Goal: Task Accomplishment & Management: Manage account settings

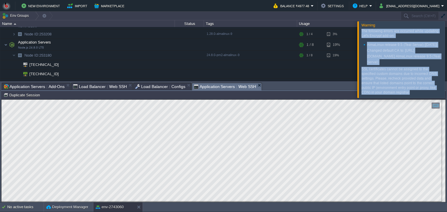
click at [389, 72] on p "SSL certificates cannot be assigned to the specified custom domains due to inco…" at bounding box center [400, 81] width 79 height 28
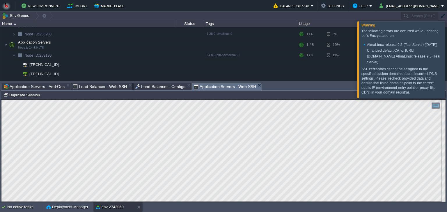
click at [392, 79] on p "SSL certificates cannot be assigned to the specified custom domains due to inco…" at bounding box center [400, 81] width 79 height 28
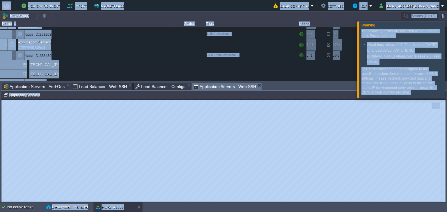
copy body "New Environment Import Marketplace Bonus ₹0.00 Upgrade Account Balance ₹4977.48…"
click at [409, 84] on p "SSL certificates cannot be assigned to the specified custom domains due to inco…" at bounding box center [400, 81] width 79 height 28
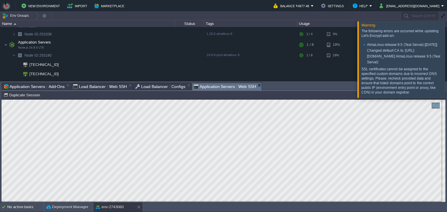
click at [399, 92] on p "SSL certificates cannot be assigned to the specified custom domains due to inco…" at bounding box center [400, 81] width 79 height 28
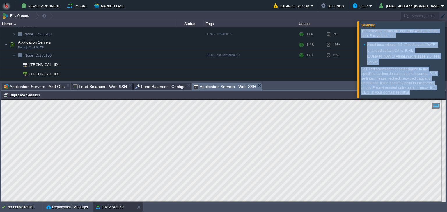
drag, startPoint x: 399, startPoint y: 92, endPoint x: 358, endPoint y: 31, distance: 73.4
click at [358, 31] on div "Warning The following errors are occurred while updating Let's Encrypt add-on: …" at bounding box center [401, 59] width 88 height 77
copy div "The following errors are occurred while updating Let's Encrypt add-on: AlmaLinu…"
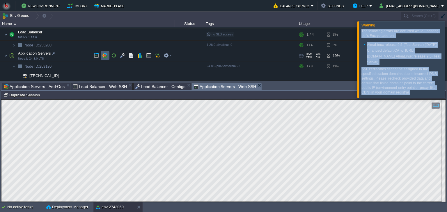
scroll to position [30, 0]
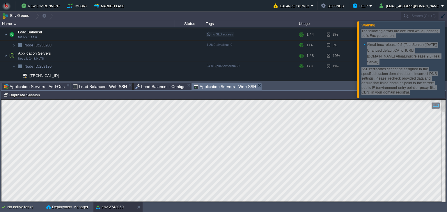
click at [145, 91] on div "Tasks Activity Log Archive Git / SVN Application Servers : Add-Ons Load Balance…" at bounding box center [223, 87] width 444 height 8
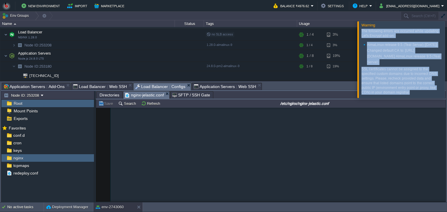
click at [145, 85] on span "Load Balancer : Configs" at bounding box center [160, 86] width 50 height 7
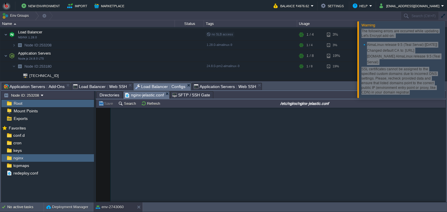
click at [94, 84] on span "Load Balancer : Web SSH" at bounding box center [100, 86] width 54 height 7
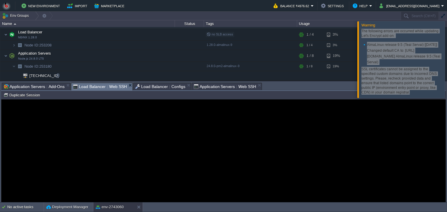
scroll to position [48, 0]
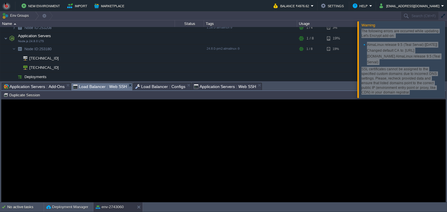
click at [129, 120] on guac-modal "Error An error has occurred and this action cannot be completed. If the problem…" at bounding box center [223, 151] width 444 height 103
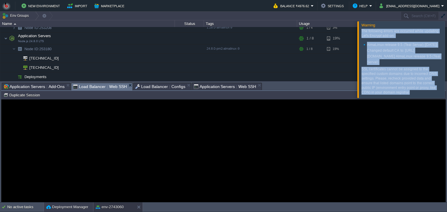
click at [72, 207] on button "Deployment Manager" at bounding box center [67, 207] width 42 height 6
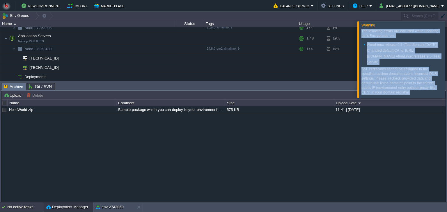
click at [17, 207] on div "No active tasks" at bounding box center [25, 207] width 36 height 9
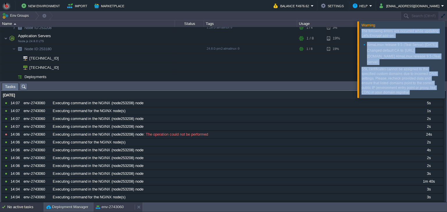
click at [111, 206] on button "env-2743060" at bounding box center [110, 207] width 28 height 6
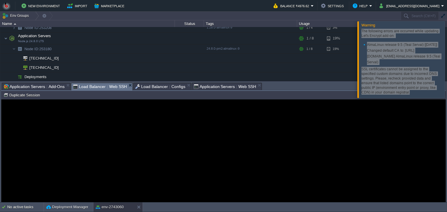
click at [49, 131] on div "Error An error has occurred and this action cannot be completed. If the problem…" at bounding box center [223, 150] width 444 height 47
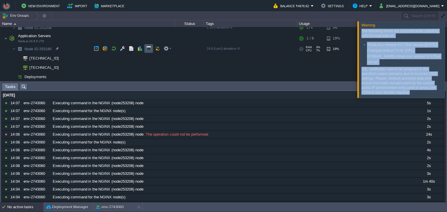
click at [150, 50] on button "button" at bounding box center [148, 48] width 5 height 5
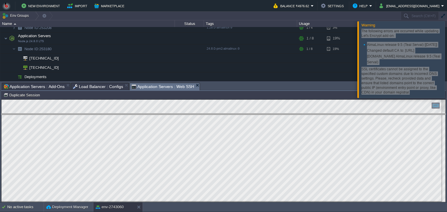
drag, startPoint x: 217, startPoint y: 84, endPoint x: 208, endPoint y: 136, distance: 53.1
click at [208, 136] on body "New Environment Import Marketplace Bonus ₹0.00 Upgrade Account Balance ₹4976.62…" at bounding box center [223, 106] width 447 height 212
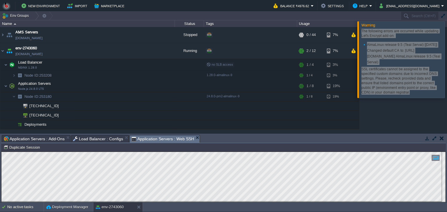
scroll to position [0, 0]
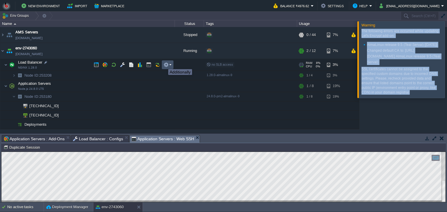
click at [164, 64] on button "button" at bounding box center [165, 64] width 5 height 5
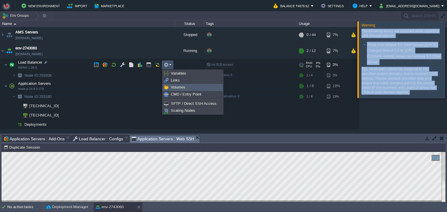
click at [176, 87] on span "Volumes" at bounding box center [178, 87] width 15 height 4
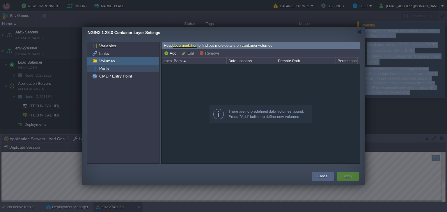
click at [119, 69] on div "Ports" at bounding box center [123, 69] width 72 height 8
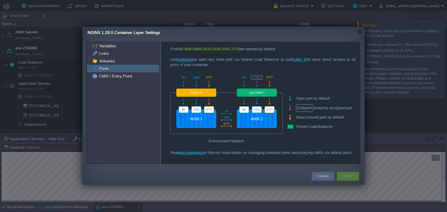
click at [303, 107] on span "Endpoint" at bounding box center [304, 108] width 17 height 8
click at [198, 92] on div at bounding box center [226, 104] width 113 height 63
drag, startPoint x: 254, startPoint y: 88, endPoint x: 253, endPoint y: 91, distance: 3.3
click at [253, 91] on div at bounding box center [226, 104] width 113 height 63
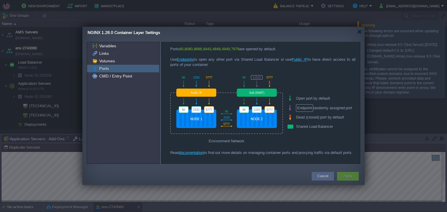
click at [253, 91] on div at bounding box center [226, 104] width 113 height 63
click at [244, 101] on div at bounding box center [226, 104] width 113 height 63
click at [188, 61] on link "Endpoints" at bounding box center [185, 59] width 17 height 4
click at [298, 59] on link "Public IP" at bounding box center [299, 59] width 16 height 4
click at [252, 138] on div "Environment Network" at bounding box center [226, 141] width 113 height 10
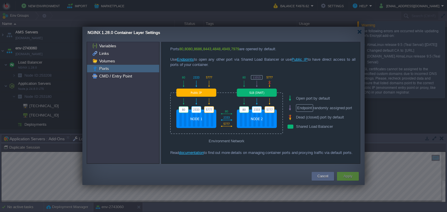
drag, startPoint x: 210, startPoint y: 117, endPoint x: 209, endPoint y: 110, distance: 6.5
click at [209, 110] on div at bounding box center [226, 104] width 113 height 63
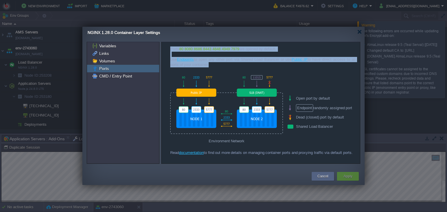
drag, startPoint x: 209, startPoint y: 110, endPoint x: 263, endPoint y: 73, distance: 65.8
click at [263, 73] on div at bounding box center [226, 104] width 113 height 63
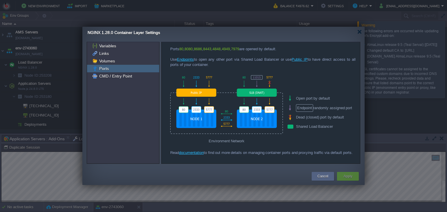
click at [309, 114] on div "Dead (closed) port by default" at bounding box center [325, 117] width 77 height 9
click at [302, 109] on span "Endpoint" at bounding box center [304, 108] width 17 height 8
click at [302, 113] on div "Dead (closed) port by default" at bounding box center [325, 117] width 77 height 9
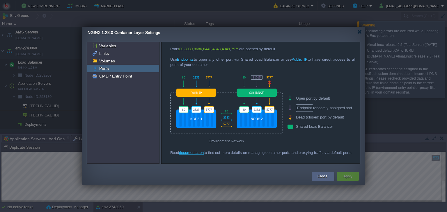
drag, startPoint x: 347, startPoint y: 177, endPoint x: 239, endPoint y: 95, distance: 135.3
click at [239, 95] on div "Variables Links Volumes Ports CMD / Entry Point Read documentation to find out …" at bounding box center [223, 112] width 282 height 147
drag, startPoint x: 341, startPoint y: 57, endPoint x: 233, endPoint y: 59, distance: 107.6
click at [233, 59] on div "Ports 80 , 8080 , 8686 , 8443 , 4848 , 4949 , 7979 are opened by default. Use E…" at bounding box center [262, 57] width 185 height 21
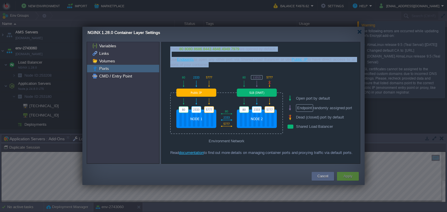
drag, startPoint x: 169, startPoint y: 46, endPoint x: 182, endPoint y: 95, distance: 51.4
click at [182, 95] on div "Ports 80 , 8080 , 8686 , 8443 , 4848 , 4949 , 7979 are opened by default. Use E…" at bounding box center [260, 103] width 198 height 122
click at [182, 95] on div at bounding box center [226, 104] width 113 height 63
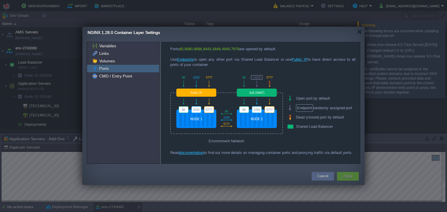
click at [182, 95] on div at bounding box center [226, 104] width 113 height 63
drag, startPoint x: 182, startPoint y: 95, endPoint x: 186, endPoint y: 92, distance: 5.4
click at [186, 92] on div at bounding box center [226, 104] width 113 height 63
drag, startPoint x: 186, startPoint y: 92, endPoint x: 189, endPoint y: 119, distance: 26.9
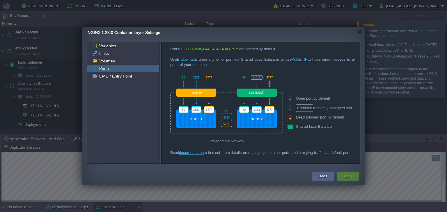
click at [189, 119] on div at bounding box center [226, 104] width 113 height 63
drag, startPoint x: 189, startPoint y: 119, endPoint x: 213, endPoint y: 116, distance: 24.3
click at [213, 116] on div at bounding box center [226, 104] width 113 height 63
drag, startPoint x: 213, startPoint y: 116, endPoint x: 199, endPoint y: 83, distance: 36.1
click at [199, 83] on div at bounding box center [226, 104] width 113 height 63
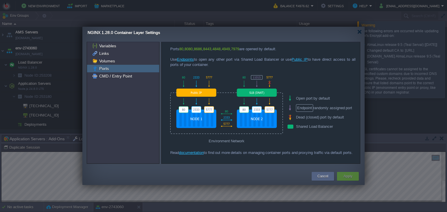
click at [200, 90] on div at bounding box center [226, 104] width 113 height 63
drag, startPoint x: 200, startPoint y: 90, endPoint x: 257, endPoint y: 92, distance: 57.0
click at [257, 92] on div at bounding box center [226, 104] width 113 height 63
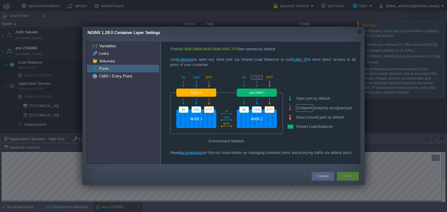
click at [257, 92] on div at bounding box center [226, 104] width 113 height 63
click at [103, 78] on span "CMD / Entry Point" at bounding box center [115, 76] width 35 height 5
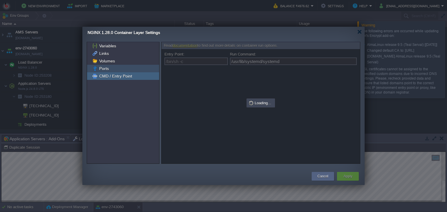
type input "/bin/sh -c"
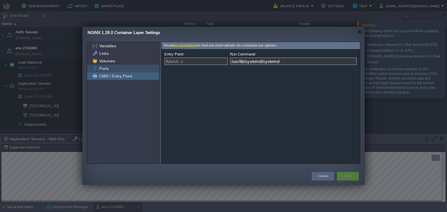
click at [106, 70] on span "Ports" at bounding box center [104, 68] width 12 height 5
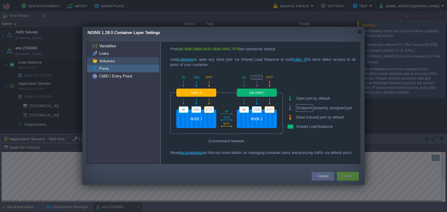
click at [106, 62] on span "Volumes" at bounding box center [107, 60] width 18 height 5
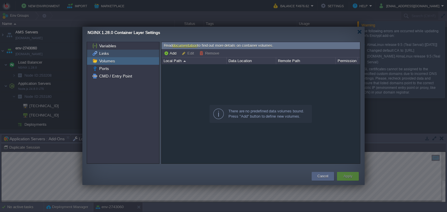
click at [108, 54] on span "Links" at bounding box center [104, 53] width 12 height 5
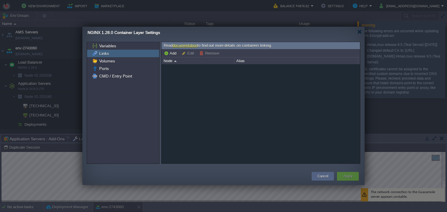
click at [172, 62] on div "Node" at bounding box center [198, 61] width 72 height 7
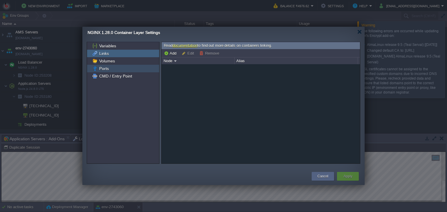
click at [110, 67] on div "Ports" at bounding box center [123, 69] width 72 height 8
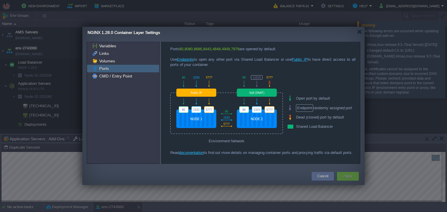
click at [202, 120] on div at bounding box center [226, 104] width 113 height 63
click at [290, 129] on div "Shared Load Balancer" at bounding box center [325, 126] width 77 height 9
click at [97, 47] on img at bounding box center [95, 46] width 6 height 8
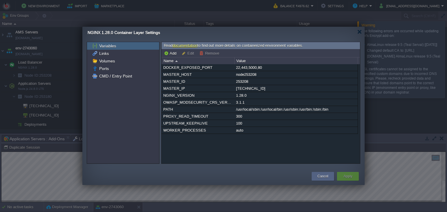
click at [174, 60] on div "Name" at bounding box center [198, 61] width 72 height 7
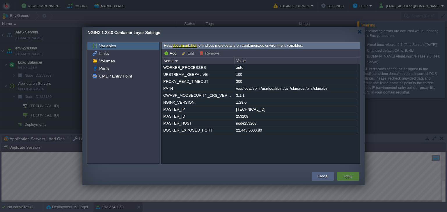
click at [174, 60] on div "Name" at bounding box center [198, 61] width 72 height 7
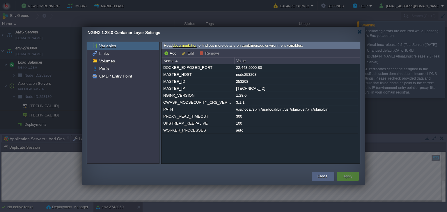
click at [174, 60] on div "Name" at bounding box center [198, 61] width 72 height 7
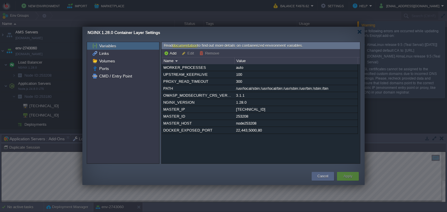
click at [174, 60] on div "Name" at bounding box center [198, 61] width 72 height 7
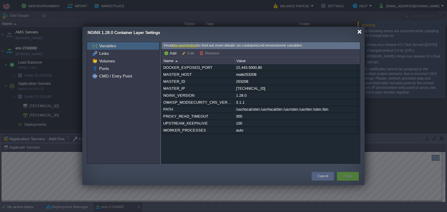
click at [359, 33] on div at bounding box center [359, 32] width 4 height 4
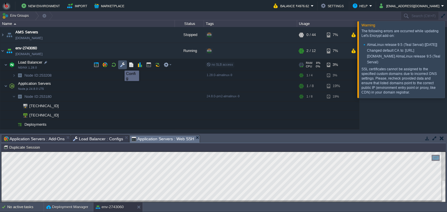
click at [120, 65] on button "button" at bounding box center [122, 64] width 5 height 5
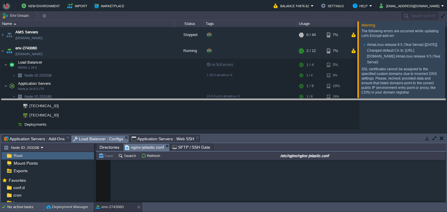
drag, startPoint x: 229, startPoint y: 138, endPoint x: 234, endPoint y: 98, distance: 39.8
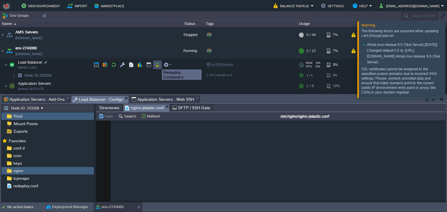
click at [157, 64] on button "button" at bounding box center [157, 64] width 5 height 5
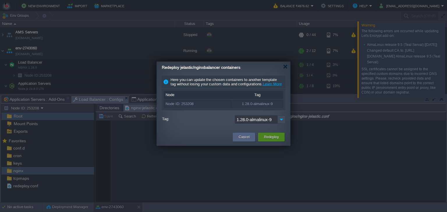
click at [269, 140] on button "Redeploy" at bounding box center [271, 137] width 15 height 6
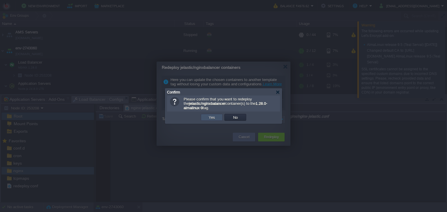
click at [211, 118] on button "Yes" at bounding box center [212, 117] width 10 height 5
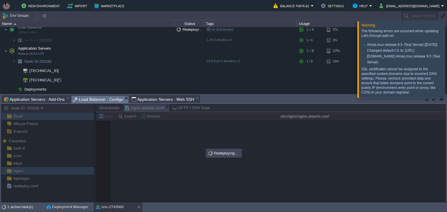
scroll to position [26, 0]
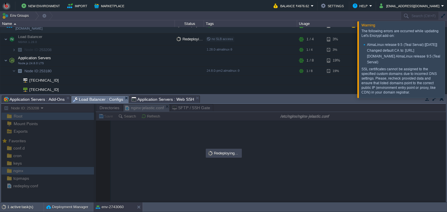
click at [147, 103] on span "Application Servers : Web SSH" at bounding box center [162, 99] width 63 height 7
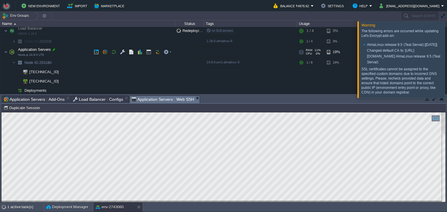
scroll to position [27, 0]
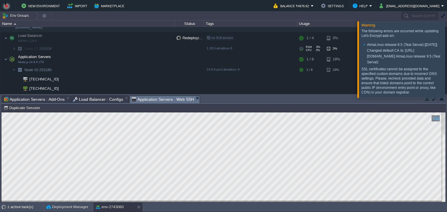
click at [23, 49] on img at bounding box center [20, 48] width 8 height 9
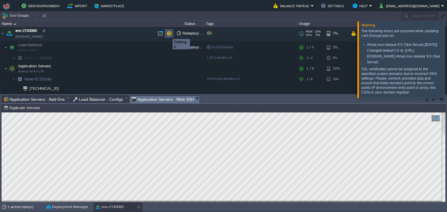
click at [168, 34] on button "button" at bounding box center [168, 33] width 5 height 5
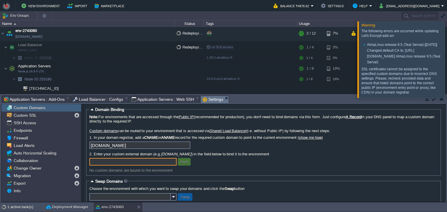
click at [97, 166] on input "text" at bounding box center [132, 162] width 87 height 8
click at [114, 164] on input "text" at bounding box center [132, 162] width 87 height 8
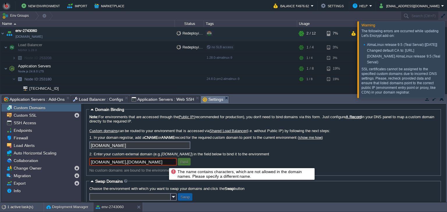
drag, startPoint x: 165, startPoint y: 163, endPoint x: 122, endPoint y: 163, distance: 42.2
click at [122, 163] on input "icaimpetus.com,www.icaimpetus.com" at bounding box center [132, 162] width 87 height 8
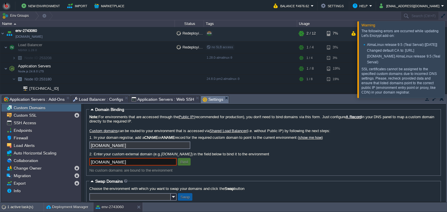
type input "icaimpetus.com"
click at [247, 178] on form "Domain Binding Note: For environments that are accessed through the Public IP (…" at bounding box center [264, 153] width 362 height 98
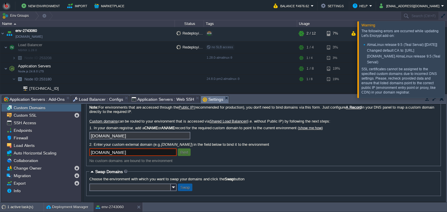
scroll to position [0, 0]
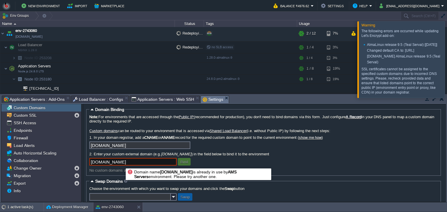
click at [121, 163] on input "icaimpetus.com" at bounding box center [132, 162] width 87 height 8
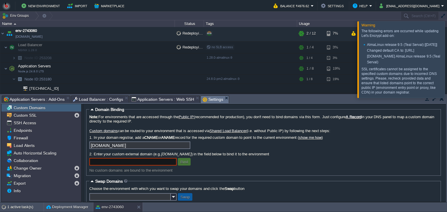
click at [217, 133] on link "Shared Load Balancer" at bounding box center [227, 131] width 37 height 4
click at [27, 118] on span "Custom SSL" at bounding box center [25, 115] width 25 height 5
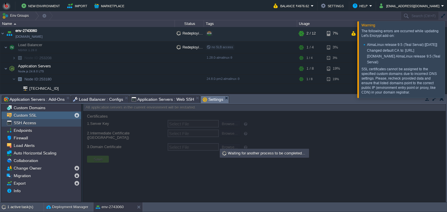
click at [31, 122] on span "SSH Access" at bounding box center [25, 122] width 24 height 5
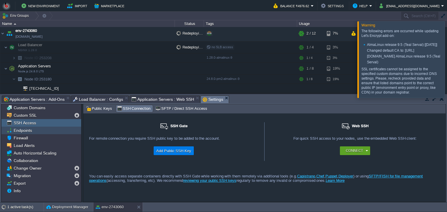
click at [31, 129] on span "Endpoints" at bounding box center [23, 130] width 20 height 5
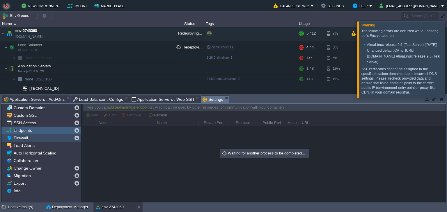
click at [36, 139] on div "Firewall" at bounding box center [41, 138] width 80 height 8
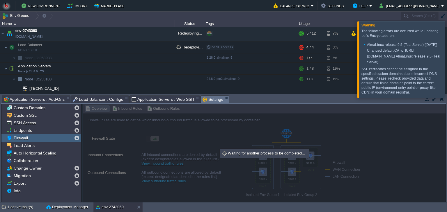
click at [138, 140] on div at bounding box center [264, 153] width 363 height 99
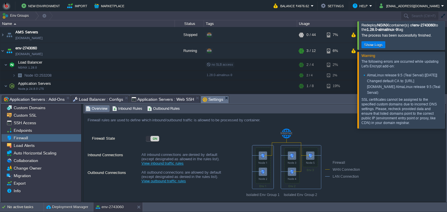
click at [152, 137] on div "ON" at bounding box center [154, 139] width 9 height 6
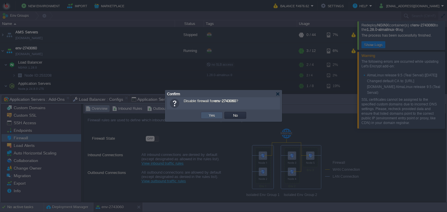
click at [213, 115] on button "Yes" at bounding box center [212, 115] width 10 height 5
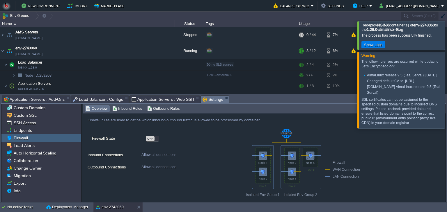
click at [153, 139] on div "OFF" at bounding box center [150, 139] width 9 height 6
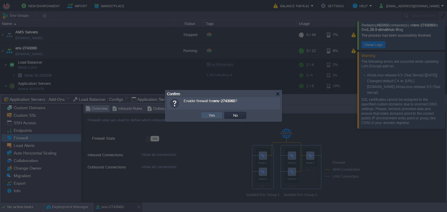
click at [213, 113] on button "Yes" at bounding box center [212, 115] width 10 height 5
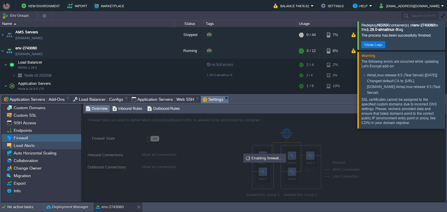
click at [40, 147] on div "Load Alerts" at bounding box center [41, 146] width 80 height 8
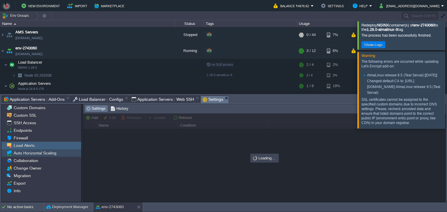
click at [37, 155] on span "Auto Horizontal Scaling" at bounding box center [35, 153] width 45 height 5
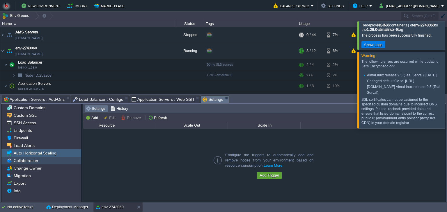
click at [33, 164] on div "Collaboration" at bounding box center [41, 161] width 80 height 8
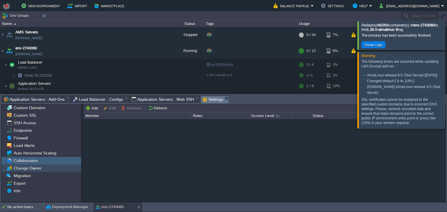
click at [35, 167] on span "Change Owner" at bounding box center [28, 168] width 30 height 5
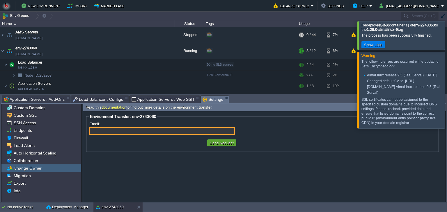
click at [110, 135] on input "Email:" at bounding box center [161, 131] width 145 height 8
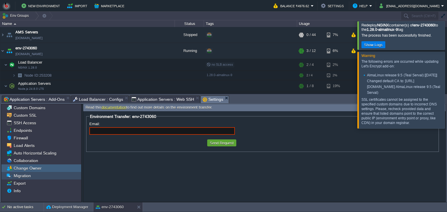
click at [22, 176] on span "Migration" at bounding box center [22, 175] width 19 height 5
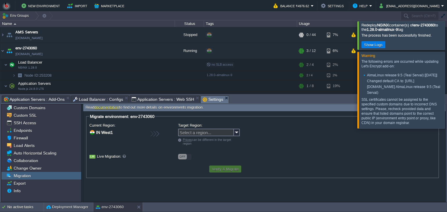
click at [186, 157] on div "OFF" at bounding box center [182, 157] width 9 height 6
click at [28, 183] on div "Export" at bounding box center [41, 184] width 80 height 8
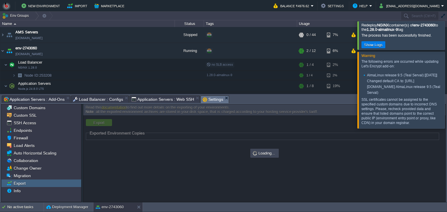
click at [117, 154] on div at bounding box center [264, 153] width 362 height 98
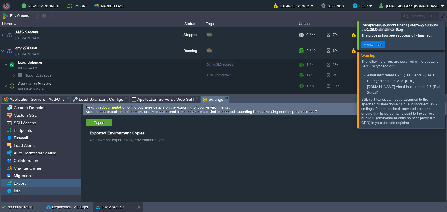
click at [25, 189] on div "Info" at bounding box center [41, 191] width 80 height 8
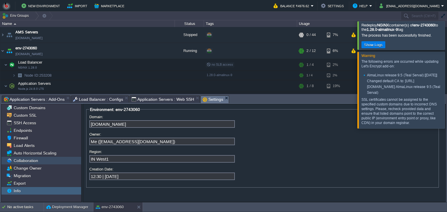
click at [21, 162] on span "Collaboration" at bounding box center [26, 160] width 26 height 5
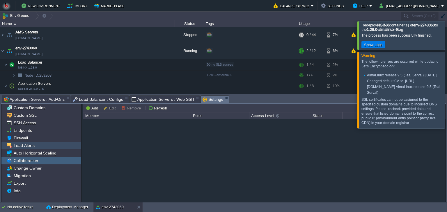
click at [24, 149] on div "Load Alerts" at bounding box center [41, 146] width 80 height 8
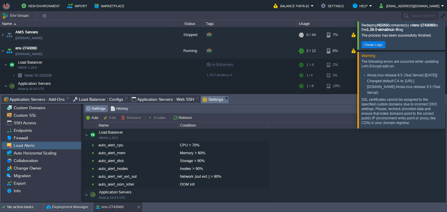
click at [24, 143] on span "Load Alerts" at bounding box center [24, 145] width 23 height 5
click at [24, 140] on span "Firewall" at bounding box center [21, 138] width 16 height 5
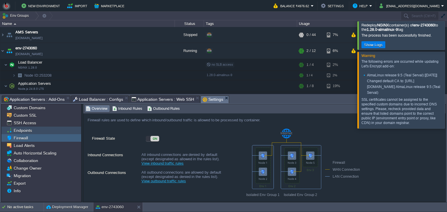
click at [24, 131] on span "Endpoints" at bounding box center [23, 130] width 20 height 5
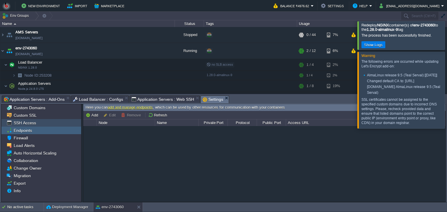
click at [26, 126] on span "SSH Access" at bounding box center [25, 122] width 24 height 5
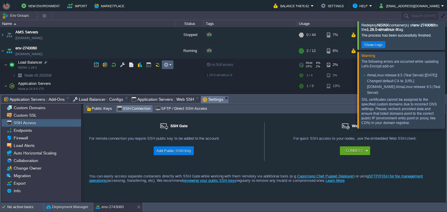
click at [170, 64] on em at bounding box center [167, 64] width 8 height 5
click at [91, 129] on div "SSH Gate" at bounding box center [173, 129] width 169 height 14
click at [369, 6] on button "Help" at bounding box center [360, 5] width 17 height 7
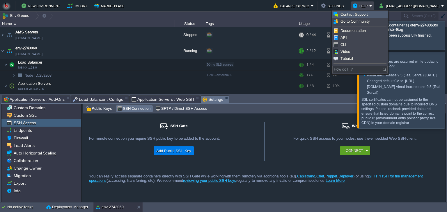
click at [363, 13] on span "Contact Support" at bounding box center [353, 14] width 27 height 4
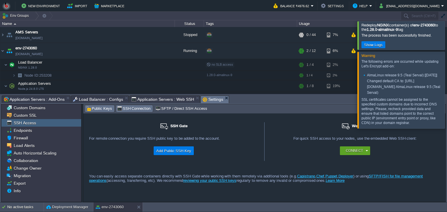
click at [102, 107] on span "Public Keys" at bounding box center [99, 109] width 26 height 6
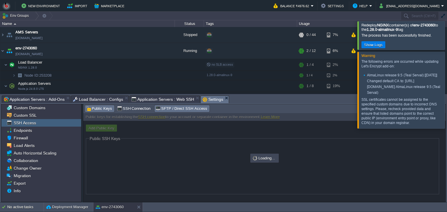
click at [189, 108] on span "SFTP / Direct SSH Access" at bounding box center [180, 109] width 51 height 6
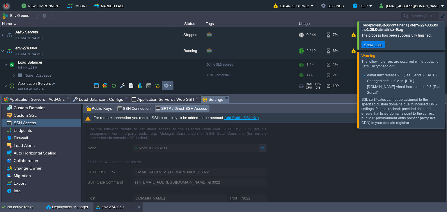
click at [171, 87] on td at bounding box center [168, 85] width 12 height 9
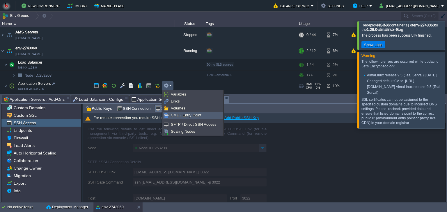
click at [174, 115] on span "CMD / Entry Point" at bounding box center [186, 115] width 31 height 4
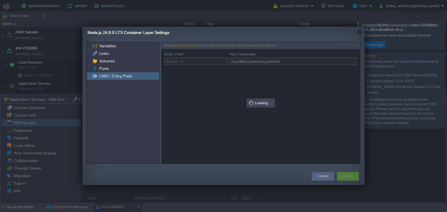
type input "/bin/sh -c"
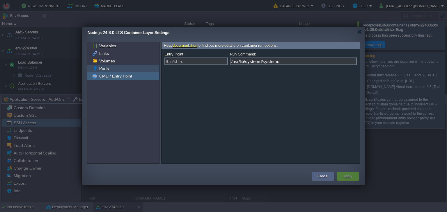
click at [119, 72] on div "Ports" at bounding box center [123, 69] width 72 height 8
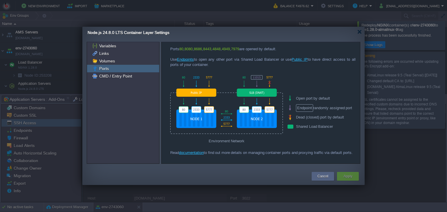
click at [242, 114] on div at bounding box center [226, 104] width 113 height 63
click at [314, 103] on div "Endpoint randomly assigned port" at bounding box center [325, 108] width 77 height 10
drag, startPoint x: 293, startPoint y: 106, endPoint x: 304, endPoint y: 108, distance: 11.6
click at [304, 108] on div "Endpoint randomly assigned port" at bounding box center [325, 108] width 77 height 10
click at [304, 108] on span "Endpoint" at bounding box center [304, 108] width 17 height 8
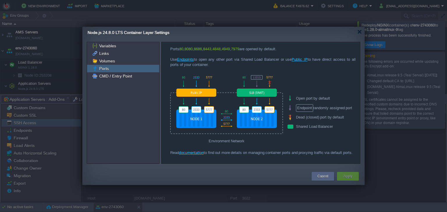
click at [304, 108] on span "Endpoint" at bounding box center [304, 108] width 17 height 8
click at [304, 110] on span "Endpoint" at bounding box center [304, 108] width 17 height 8
click at [302, 118] on div "Dead (closed) port by default" at bounding box center [325, 117] width 77 height 9
click at [214, 54] on div "Ports 80 , 8080 , 8686 , 8443 , 4848 , 4949 , 7979 are opened by default. Use E…" at bounding box center [262, 57] width 185 height 21
click at [92, 59] on img at bounding box center [95, 61] width 6 height 8
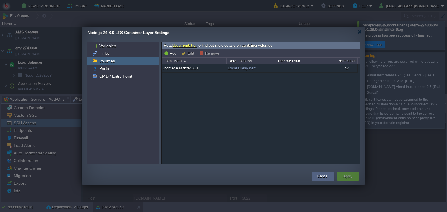
click at [106, 57] on div "Volumes" at bounding box center [123, 61] width 72 height 8
click at [102, 53] on span "Links" at bounding box center [104, 53] width 12 height 5
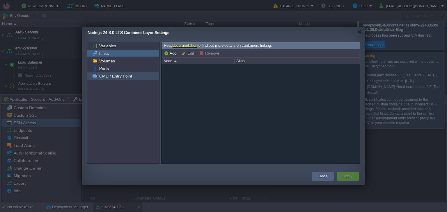
click at [112, 74] on span "CMD / Entry Point" at bounding box center [115, 76] width 35 height 5
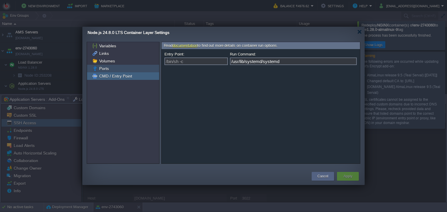
click at [128, 67] on div "Ports" at bounding box center [123, 69] width 72 height 8
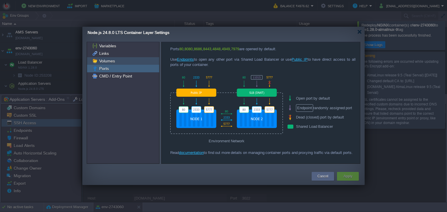
click at [108, 59] on span "Volumes" at bounding box center [107, 60] width 18 height 5
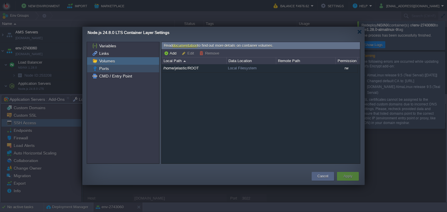
click at [103, 69] on span "Ports" at bounding box center [104, 68] width 12 height 5
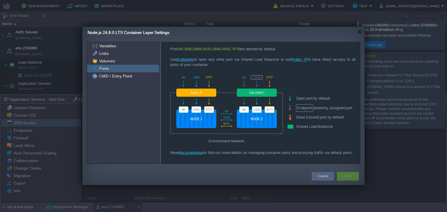
click at [352, 178] on button "Apply" at bounding box center [347, 177] width 9 height 6
click at [330, 177] on div "Cancel" at bounding box center [322, 176] width 22 height 9
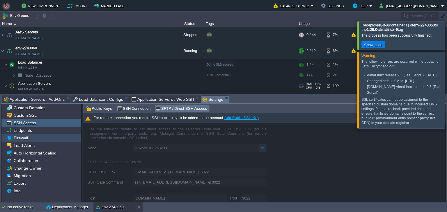
click at [35, 140] on div "Firewall" at bounding box center [41, 138] width 80 height 8
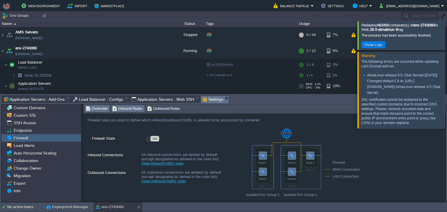
click at [123, 106] on span "Inbound Rules" at bounding box center [127, 109] width 30 height 6
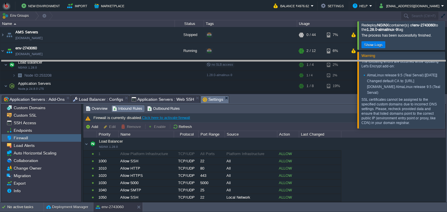
drag, startPoint x: 237, startPoint y: 96, endPoint x: 236, endPoint y: 43, distance: 52.9
click at [236, 43] on body "New Environment Import Marketplace Bonus ₹0.00 Upgrade Account Balance ₹4976.62…" at bounding box center [223, 106] width 447 height 212
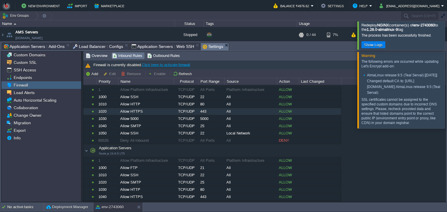
scroll to position [37, 0]
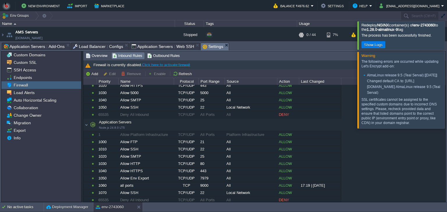
click at [163, 64] on link "Click here to activate firewall" at bounding box center [166, 65] width 48 height 4
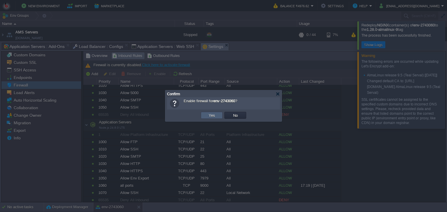
click at [209, 118] on td "Yes" at bounding box center [212, 115] width 22 height 7
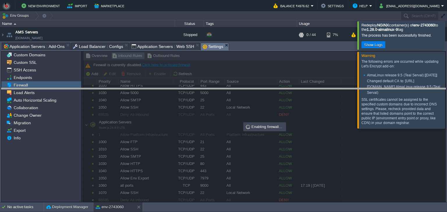
drag, startPoint x: 234, startPoint y: 44, endPoint x: 224, endPoint y: 90, distance: 46.3
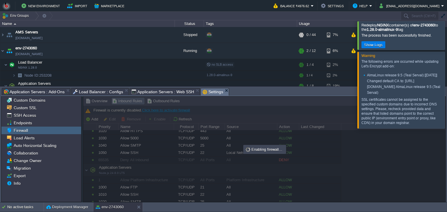
scroll to position [42, 0]
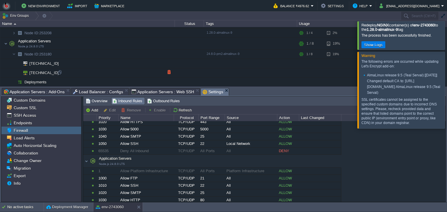
drag, startPoint x: 50, startPoint y: 67, endPoint x: 39, endPoint y: 68, distance: 11.4
click at [39, 68] on span "103.205.141.41" at bounding box center [44, 72] width 31 height 9
click at [60, 73] on div at bounding box center [59, 72] width 5 height 5
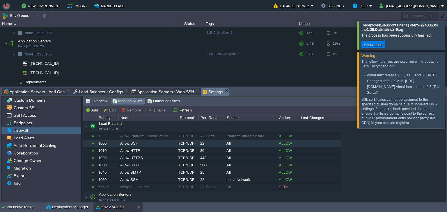
scroll to position [0, 0]
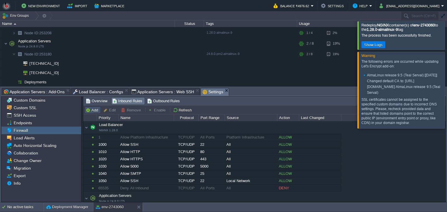
click at [95, 108] on button "Add" at bounding box center [92, 110] width 14 height 5
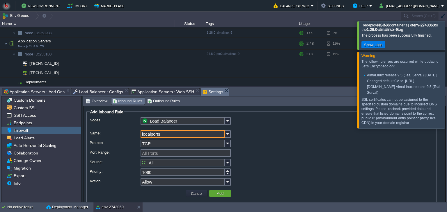
type input "localports"
click at [153, 147] on input "TCP" at bounding box center [182, 144] width 84 height 8
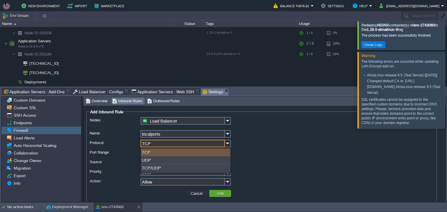
click at [153, 147] on input "TCP" at bounding box center [182, 144] width 84 height 8
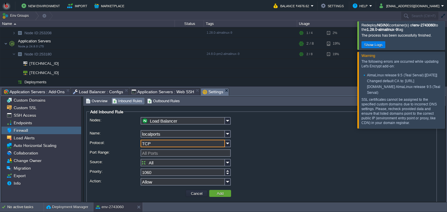
click at [153, 147] on input "TCP" at bounding box center [182, 144] width 84 height 8
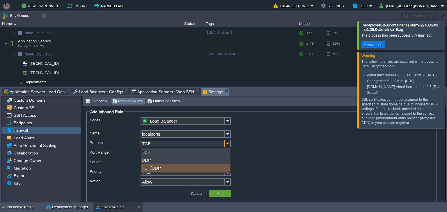
click at [155, 167] on div "TCP/UDP" at bounding box center [186, 168] width 90 height 8
type input "TCP/UDP"
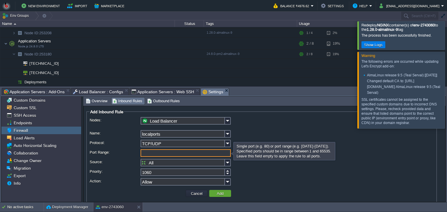
click at [151, 155] on input "Port Range:" at bounding box center [185, 153] width 90 height 8
click at [161, 155] on input "Port Range:" at bounding box center [185, 153] width 90 height 8
type input "All Ports"
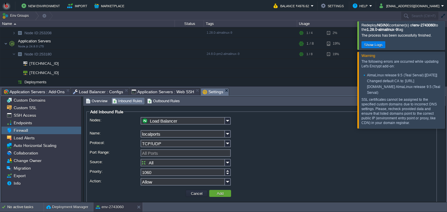
click at [131, 159] on div "Nodes: Load Balancer Name: localports Protocol: TCP/UDP Port Range: All Ports S…" at bounding box center [262, 152] width 344 height 71
click at [155, 163] on input "All" at bounding box center [182, 163] width 84 height 8
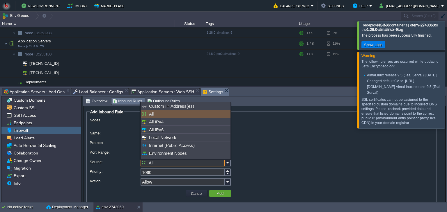
click at [155, 163] on input "All" at bounding box center [182, 163] width 84 height 8
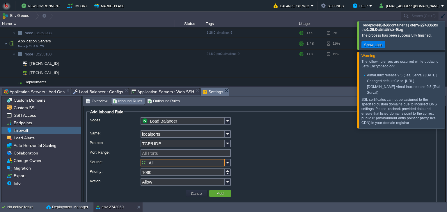
click at [155, 163] on input "All" at bounding box center [182, 163] width 84 height 8
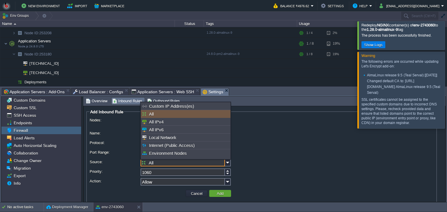
click at [155, 163] on input "All" at bounding box center [182, 163] width 84 height 8
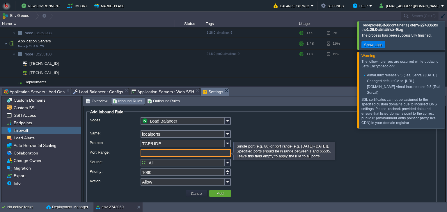
click at [150, 152] on input "Port Range:" at bounding box center [185, 153] width 90 height 8
type input "90000"
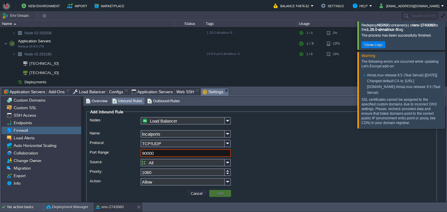
click at [116, 158] on div "90000" at bounding box center [262, 153] width 344 height 8
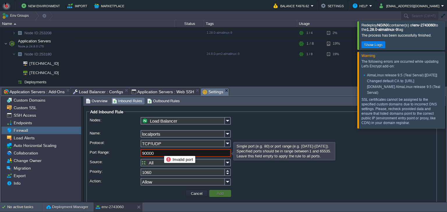
click at [160, 151] on input "90000" at bounding box center [185, 153] width 90 height 8
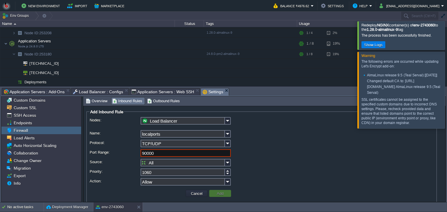
click at [119, 149] on div "Nodes: Load Balancer Name: localports Protocol: TCP/UDP Port Range: 90000 Sourc…" at bounding box center [262, 152] width 344 height 71
click at [154, 142] on input "TCP/UDP" at bounding box center [182, 144] width 84 height 8
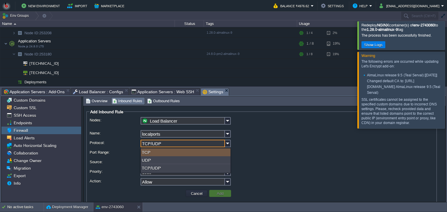
click at [155, 150] on div "TCP" at bounding box center [186, 153] width 90 height 8
type input "TCP"
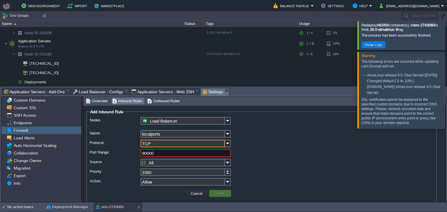
click at [214, 194] on td "Add" at bounding box center [220, 193] width 22 height 7
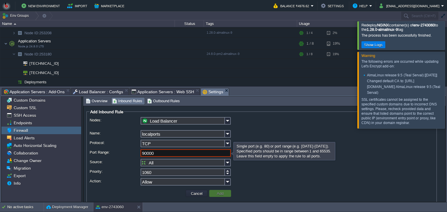
click at [167, 154] on input "90000" at bounding box center [185, 153] width 90 height 8
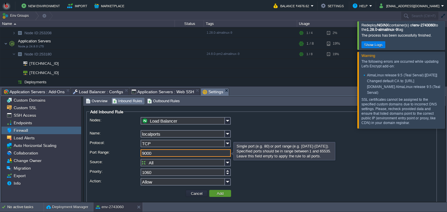
type input "9000"
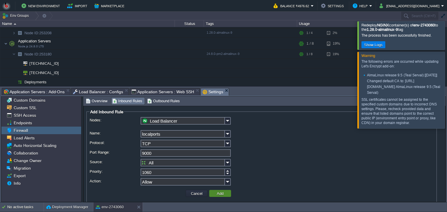
click at [217, 193] on button "Add" at bounding box center [220, 193] width 10 height 5
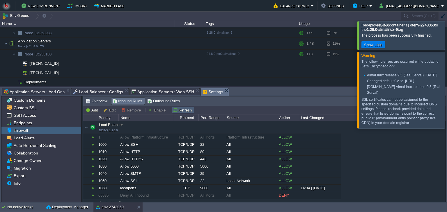
click at [179, 111] on button "Refresh" at bounding box center [183, 110] width 21 height 5
click at [150, 108] on button "Enable" at bounding box center [157, 110] width 19 height 5
click at [154, 110] on button "Enable" at bounding box center [157, 110] width 19 height 5
click at [161, 99] on span "Outbound Rules" at bounding box center [163, 101] width 33 height 6
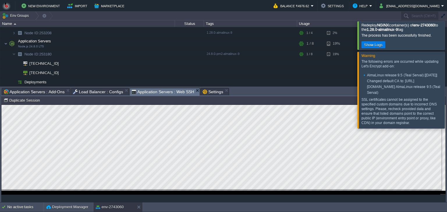
click at [142, 92] on span "Application Servers : Web SSH" at bounding box center [162, 91] width 63 height 7
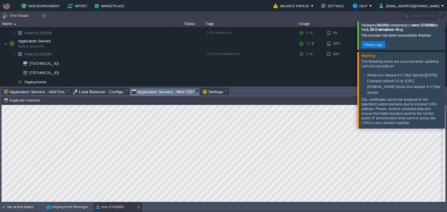
click at [158, 91] on span "Application Servers : Web SSH" at bounding box center [162, 91] width 63 height 7
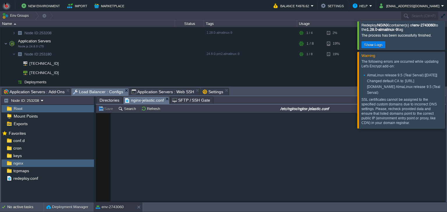
click at [91, 92] on span "Load Balancer : Configs" at bounding box center [98, 91] width 50 height 7
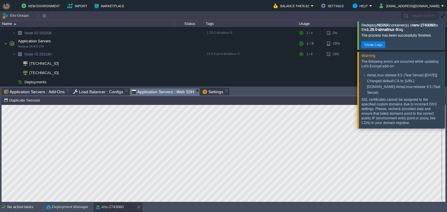
click at [144, 88] on span "Application Servers : Web SSH" at bounding box center [162, 91] width 63 height 7
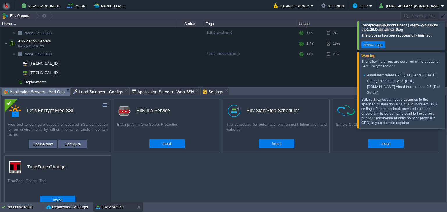
click at [43, 92] on span "Application Servers : Add-Ons" at bounding box center [34, 91] width 61 height 7
click at [107, 91] on span "Load Balancer : Configs" at bounding box center [98, 91] width 50 height 7
click at [41, 89] on span "Application Servers : Add-Ons" at bounding box center [34, 91] width 61 height 7
click at [34, 146] on button "Update Now" at bounding box center [43, 144] width 24 height 7
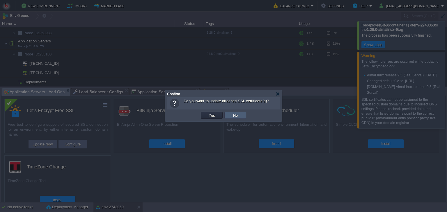
click at [241, 114] on td "No" at bounding box center [235, 115] width 22 height 7
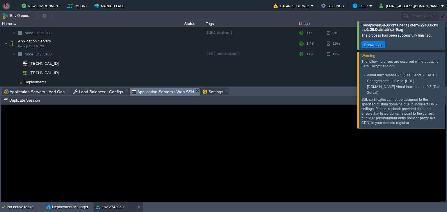
click at [160, 92] on span "Application Servers : Web SSH" at bounding box center [162, 91] width 63 height 7
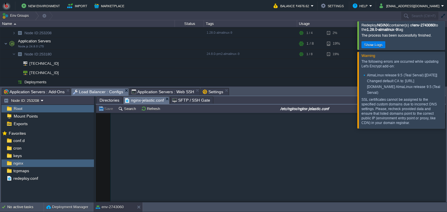
click at [95, 91] on span "Load Balancer : Configs" at bounding box center [98, 91] width 50 height 7
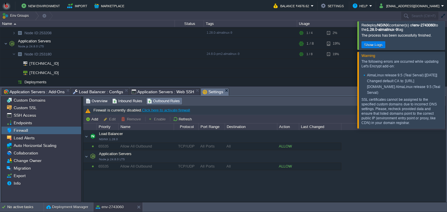
click at [209, 93] on span "Settings" at bounding box center [212, 91] width 21 height 7
click at [125, 101] on span "Inbound Rules" at bounding box center [127, 101] width 30 height 6
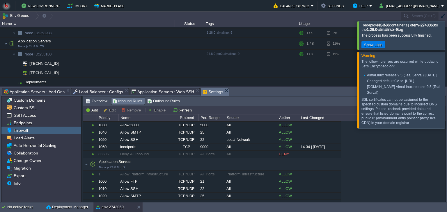
scroll to position [24, 0]
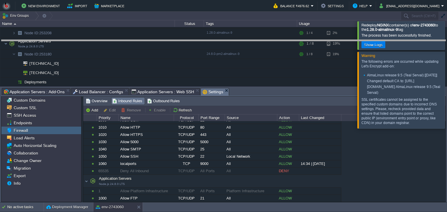
drag, startPoint x: 250, startPoint y: 91, endPoint x: 243, endPoint y: 27, distance: 64.6
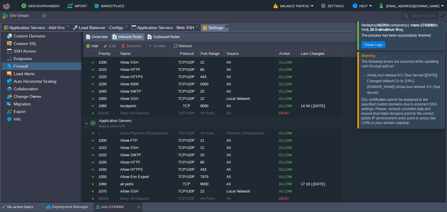
scroll to position [42, 0]
click at [50, 165] on div "Custom Domains Custom SSL SSH Access Endpoints Firewall Load Alerts Auto Horizo…" at bounding box center [41, 117] width 80 height 170
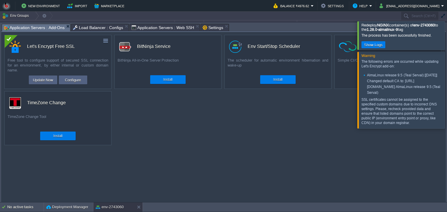
click at [34, 28] on span "Application Servers : Add-Ons" at bounding box center [34, 27] width 61 height 7
click at [38, 76] on button "Update Now" at bounding box center [43, 79] width 24 height 7
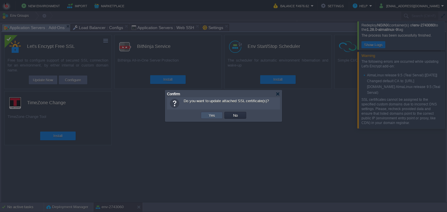
click at [211, 118] on button "Yes" at bounding box center [212, 115] width 10 height 5
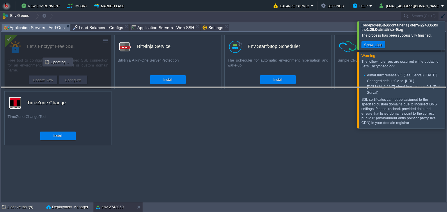
drag, startPoint x: 286, startPoint y: 26, endPoint x: 285, endPoint y: 97, distance: 71.3
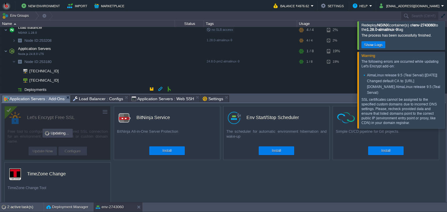
scroll to position [35, 0]
click at [165, 50] on button "button" at bounding box center [165, 50] width 5 height 5
click at [123, 53] on button "button" at bounding box center [122, 50] width 5 height 5
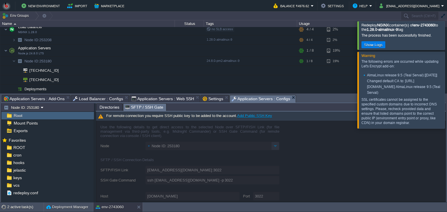
click at [132, 108] on span "SFTP / SSH Gate" at bounding box center [144, 107] width 38 height 7
type input "253180-16141@gate.bitss.cloud:3022/afs"
type input "ssh 253180-16141@gate.bitss.cloud -p 3022 -t "cd /afs; \$SHELL --login""
type input "/afs"
drag, startPoint x: 93, startPoint y: 105, endPoint x: 105, endPoint y: 107, distance: 12.0
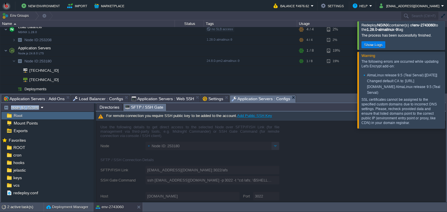
click at [105, 107] on div "Node ID: 253180 Root Mount Points Exports Mark the most frequently used files a…" at bounding box center [223, 152] width 444 height 99
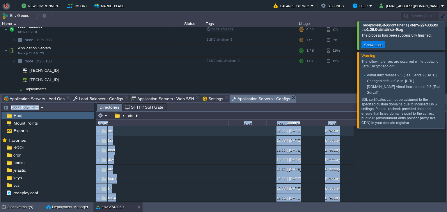
click at [105, 107] on span "Directories" at bounding box center [109, 107] width 20 height 7
click at [44, 122] on div "Mount Points" at bounding box center [47, 124] width 92 height 8
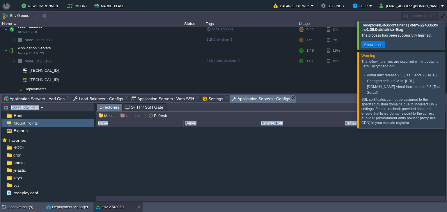
click at [132, 115] on button "Unmount" at bounding box center [131, 115] width 23 height 5
click at [46, 129] on div "Exports" at bounding box center [47, 131] width 92 height 8
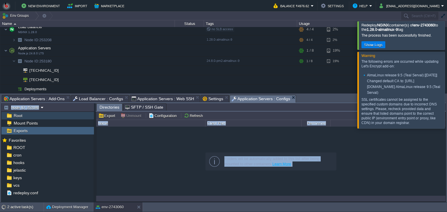
click at [12, 119] on img at bounding box center [9, 116] width 6 height 8
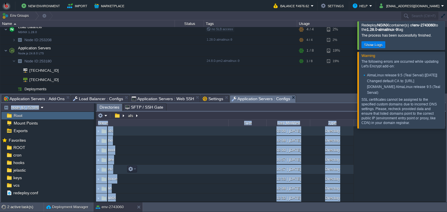
scroll to position [207, 0]
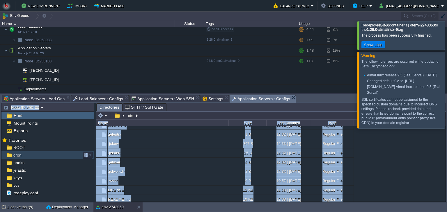
click at [25, 158] on div "cron" at bounding box center [47, 155] width 92 height 8
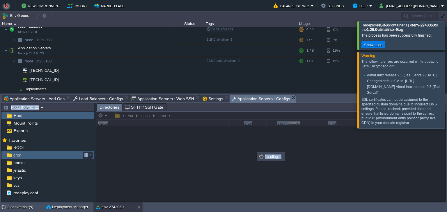
scroll to position [0, 0]
click at [27, 169] on div "jelastic" at bounding box center [47, 171] width 92 height 8
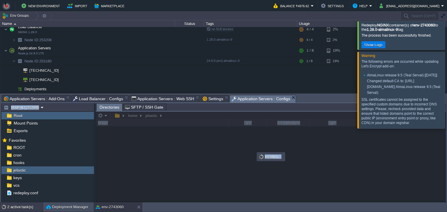
click at [28, 205] on div "2 active task(s)" at bounding box center [25, 207] width 36 height 9
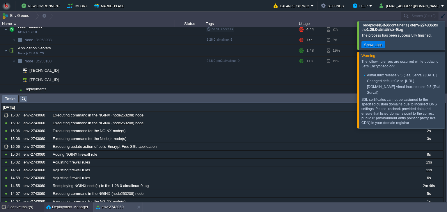
click at [62, 208] on button "Deployment Manager" at bounding box center [67, 207] width 42 height 6
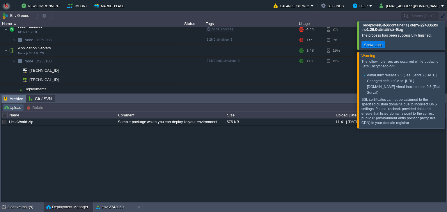
click at [13, 107] on button "Upload" at bounding box center [13, 107] width 19 height 5
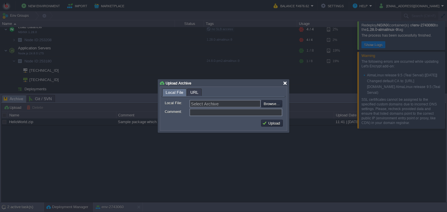
click at [286, 83] on div at bounding box center [285, 83] width 4 height 4
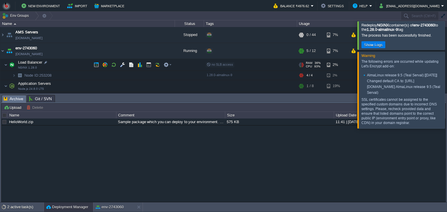
click at [207, 64] on span "no SLB access" at bounding box center [219, 64] width 26 height 3
click at [210, 64] on span "no SLB access" at bounding box center [219, 64] width 26 height 3
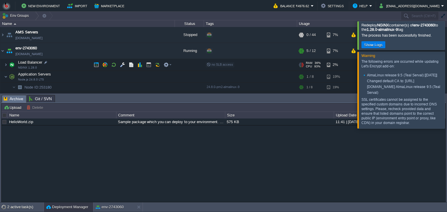
click at [210, 64] on span "no SLB access" at bounding box center [219, 64] width 26 height 3
drag, startPoint x: 234, startPoint y: 65, endPoint x: 216, endPoint y: 64, distance: 17.2
click at [216, 64] on div "no SLB access" at bounding box center [250, 65] width 91 height 12
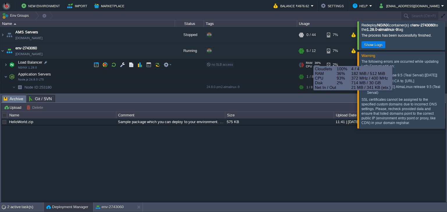
click at [302, 62] on div "RAM 36% CPU 93% 4 / 4" at bounding box center [312, 65] width 28 height 12
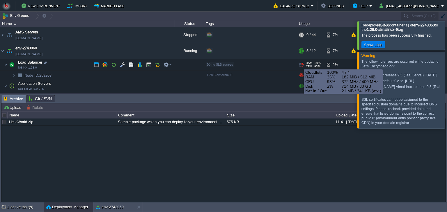
click at [299, 65] on div at bounding box center [300, 65] width 2 height 0
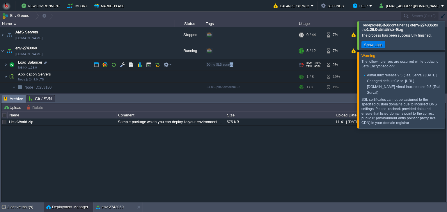
drag, startPoint x: 229, startPoint y: 64, endPoint x: 232, endPoint y: 64, distance: 3.8
click at [232, 64] on div "no SLB access" at bounding box center [250, 65] width 91 height 12
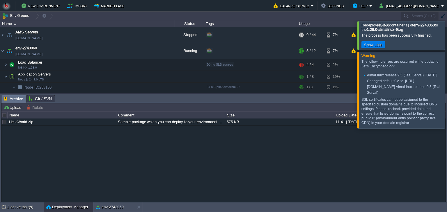
click at [446, 36] on div at bounding box center [454, 35] width 0 height 28
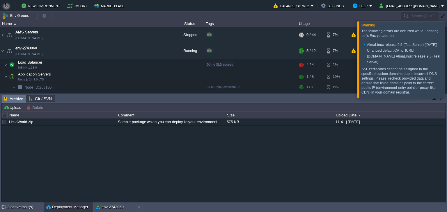
click at [446, 52] on div at bounding box center [454, 59] width 0 height 76
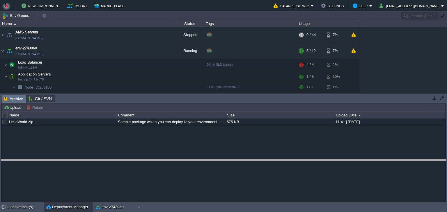
drag, startPoint x: 265, startPoint y: 99, endPoint x: 267, endPoint y: 168, distance: 69.2
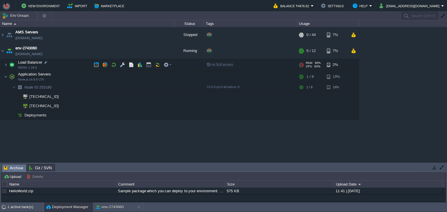
click at [211, 65] on span "no SLB access" at bounding box center [219, 64] width 26 height 3
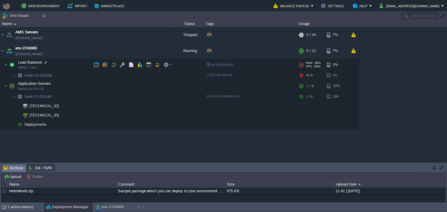
click at [211, 65] on span "no SLB access" at bounding box center [219, 64] width 26 height 3
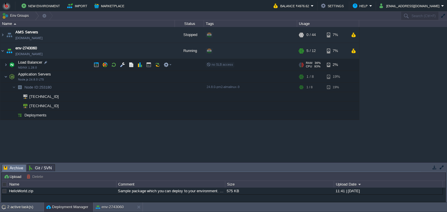
click at [211, 65] on span "no SLB access" at bounding box center [219, 64] width 26 height 3
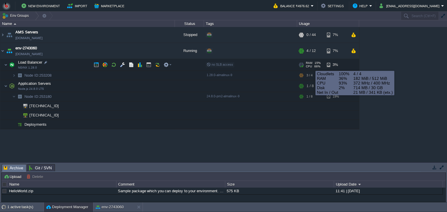
click at [306, 65] on span "CPU" at bounding box center [309, 66] width 6 height 3
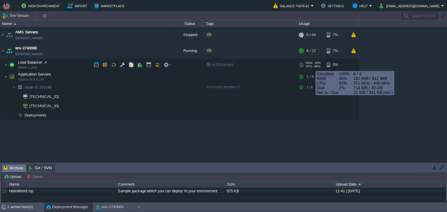
click at [306, 65] on span "CPU" at bounding box center [309, 66] width 6 height 3
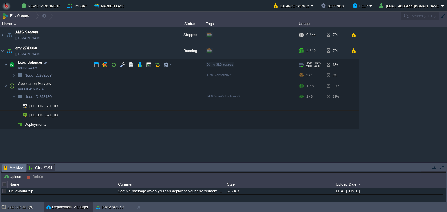
click at [207, 64] on span "no SLB access" at bounding box center [219, 64] width 26 height 3
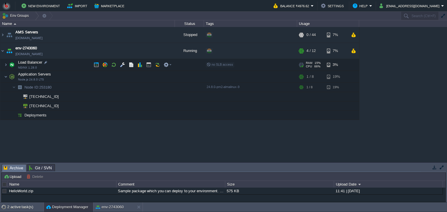
click at [207, 64] on span "no SLB access" at bounding box center [219, 64] width 26 height 3
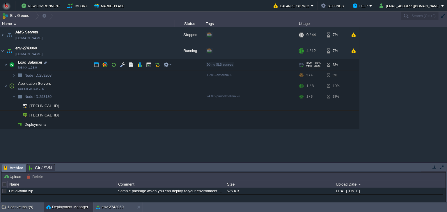
click at [207, 64] on span "no SLB access" at bounding box center [219, 64] width 26 height 3
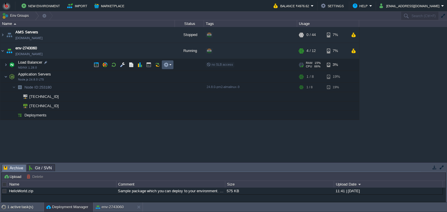
click at [165, 64] on button "button" at bounding box center [165, 64] width 5 height 5
click at [133, 65] on button "button" at bounding box center [131, 64] width 5 height 5
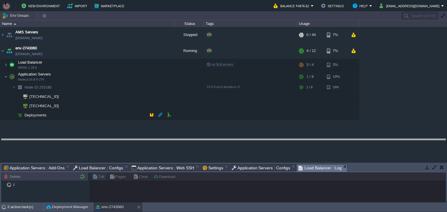
drag, startPoint x: 355, startPoint y: 168, endPoint x: 350, endPoint y: 142, distance: 26.3
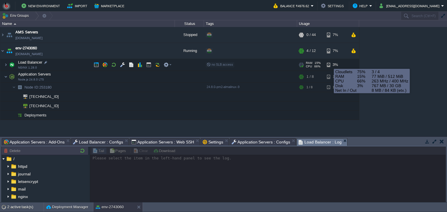
click at [329, 64] on div "3%" at bounding box center [336, 65] width 19 height 12
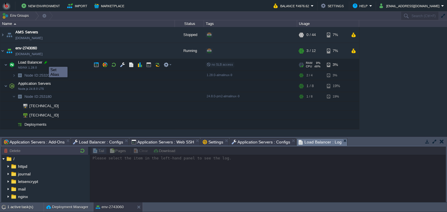
click at [44, 62] on div at bounding box center [45, 62] width 5 height 5
type input "Load Balancer"
click at [31, 70] on td "Load Balancer NGINX 1.28.0" at bounding box center [87, 65] width 174 height 12
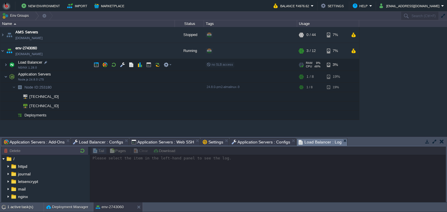
click at [23, 67] on span "NGINX 1.28.0" at bounding box center [27, 67] width 19 height 3
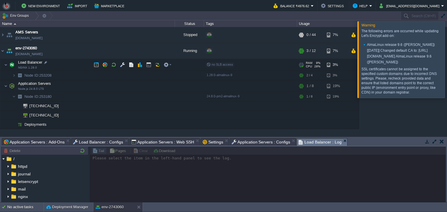
click at [216, 63] on span "no SLB access" at bounding box center [219, 64] width 26 height 3
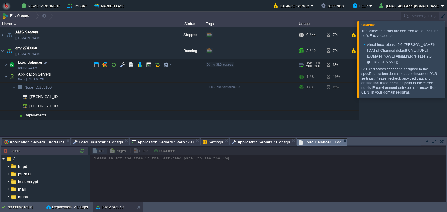
click at [216, 63] on span "no SLB access" at bounding box center [219, 64] width 26 height 3
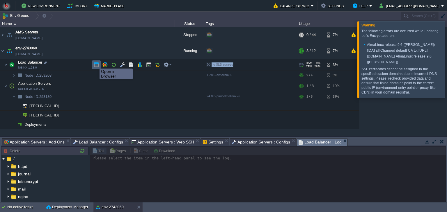
click at [95, 63] on button "button" at bounding box center [96, 64] width 5 height 5
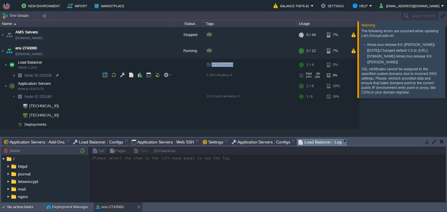
click at [13, 75] on img at bounding box center [13, 75] width 3 height 9
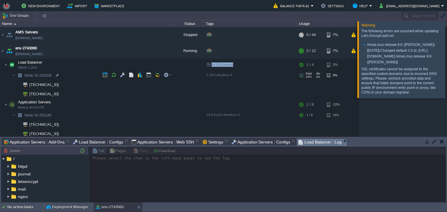
click at [22, 76] on img at bounding box center [20, 75] width 8 height 9
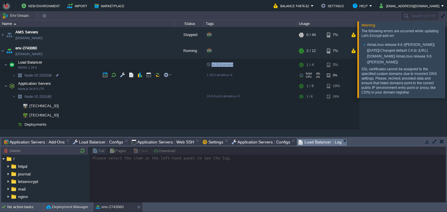
click at [20, 76] on img at bounding box center [20, 75] width 8 height 9
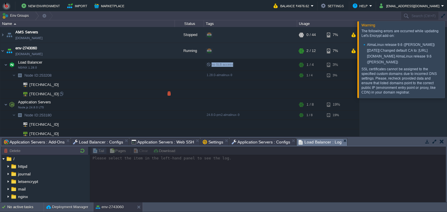
scroll to position [10, 0]
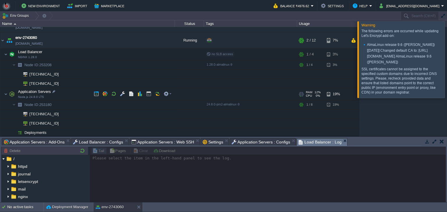
click at [36, 99] on td "Application Servers Node.js 24.8.0 LTS" at bounding box center [87, 94] width 174 height 12
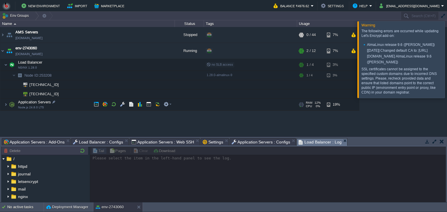
scroll to position [0, 0]
click at [34, 51] on link "[DOMAIN_NAME]" at bounding box center [28, 54] width 27 height 6
click at [133, 50] on button "button" at bounding box center [133, 50] width 5 height 5
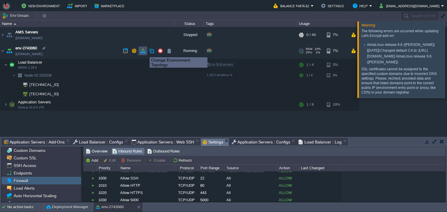
click at [140, 53] on button "button" at bounding box center [142, 50] width 5 height 5
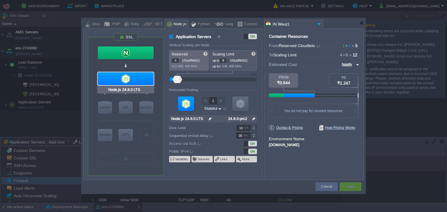
type input "NGINX 1.28.0"
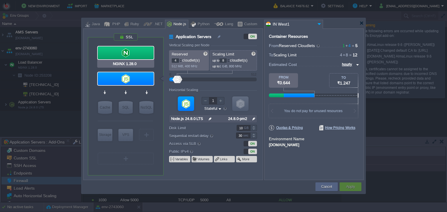
click at [130, 56] on div at bounding box center [126, 53] width 56 height 13
type input "Load Balancer"
type input "1"
type input "4"
type input "NGINX 1.28.0"
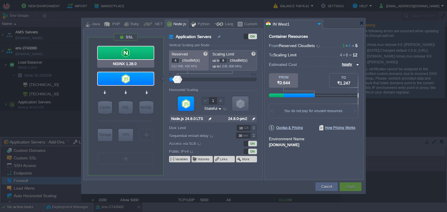
type input "null"
type input "1.28.0-almalin..."
type input "30"
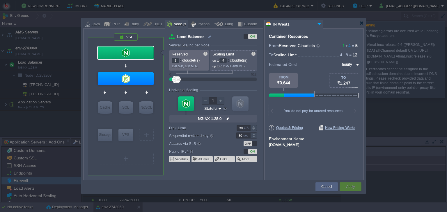
click at [254, 144] on div "OFF" at bounding box center [249, 144] width 13 height 6
type input "Node.js 24.8.0 LTS"
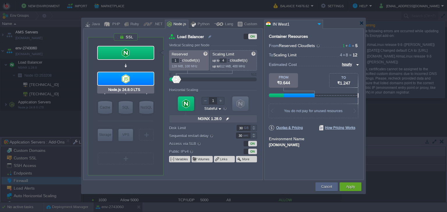
click at [117, 80] on div at bounding box center [126, 78] width 56 height 13
type input "Application Servers"
type input "4"
type input "8"
type input "Node.js 24.8.0 LTS"
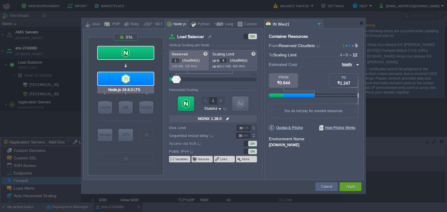
type input "null"
type input "24.8.0-pm2"
type input "10"
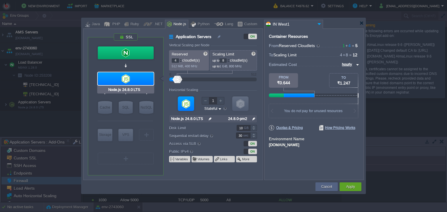
type input "NGINX 1.28.0"
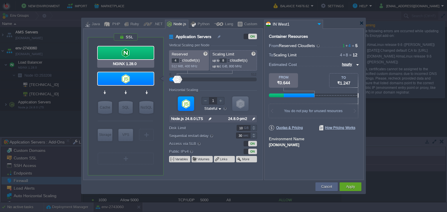
click at [112, 58] on div at bounding box center [126, 53] width 56 height 13
type input "Load Balancer"
type input "1"
type input "4"
type input "NGINX 1.28.0"
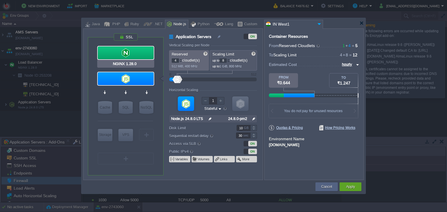
type input "null"
type input "1.28.0-almalin..."
type input "30"
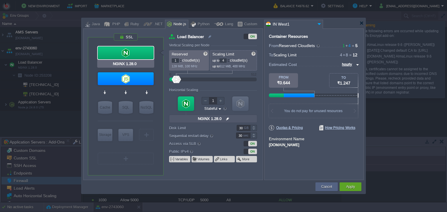
type input "Node.js 24.8.0 LTS"
click at [353, 188] on button "Apply" at bounding box center [350, 187] width 9 height 6
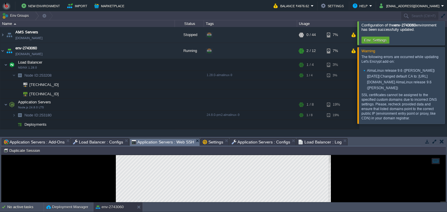
click at [145, 139] on span "Application Servers : Web SSH" at bounding box center [162, 142] width 63 height 7
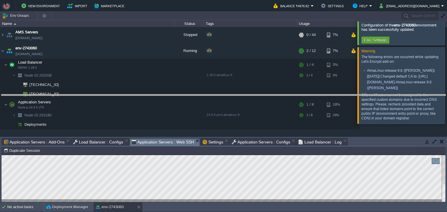
drag, startPoint x: 343, startPoint y: 143, endPoint x: 347, endPoint y: 99, distance: 44.0
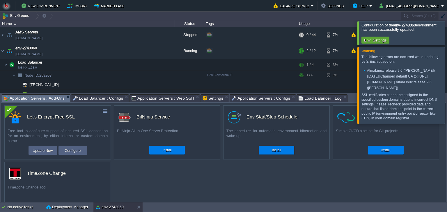
click at [41, 100] on span "Application Servers : Add-Ons" at bounding box center [34, 98] width 61 height 7
click at [47, 147] on td "Update Now" at bounding box center [42, 150] width 28 height 9
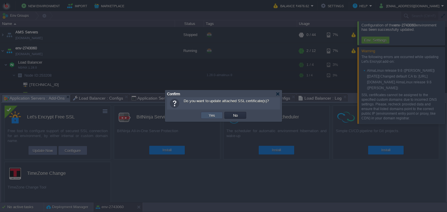
click at [211, 114] on button "Yes" at bounding box center [212, 115] width 10 height 5
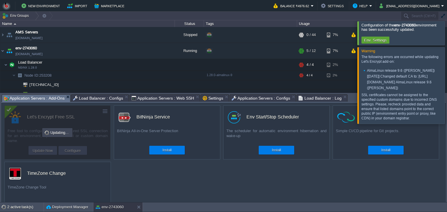
click at [446, 76] on div at bounding box center [454, 85] width 0 height 76
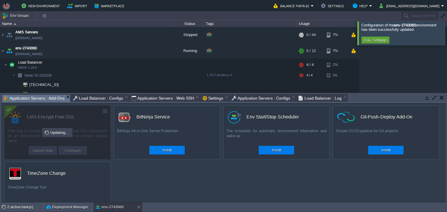
click at [446, 32] on div at bounding box center [454, 33] width 0 height 24
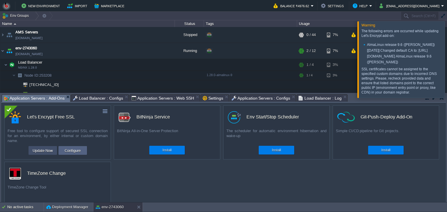
click at [44, 153] on button "Update Now" at bounding box center [43, 150] width 24 height 7
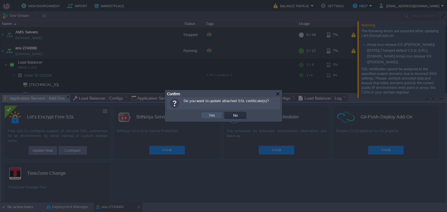
click at [209, 115] on button "Yes" at bounding box center [212, 115] width 10 height 5
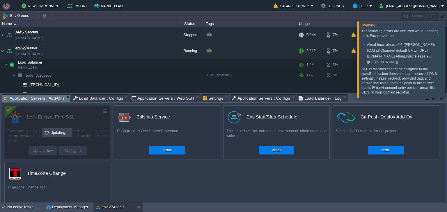
click at [446, 53] on div at bounding box center [454, 59] width 0 height 76
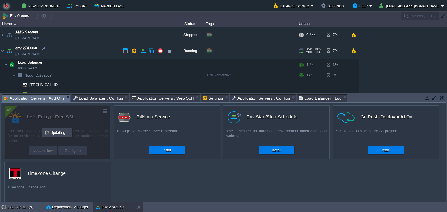
click at [218, 51] on div "+ Add to Env Group" at bounding box center [229, 50] width 30 height 5
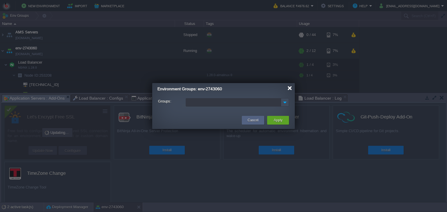
click at [291, 88] on div at bounding box center [289, 88] width 4 height 4
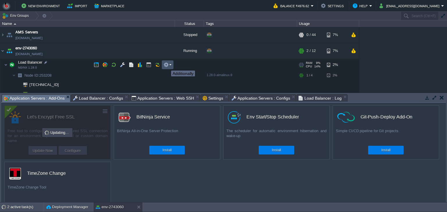
click at [167, 65] on button "button" at bounding box center [165, 64] width 5 height 5
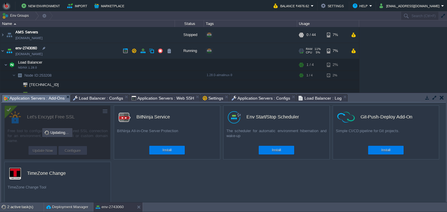
click at [222, 51] on div "+ Add to Env Group" at bounding box center [229, 50] width 30 height 5
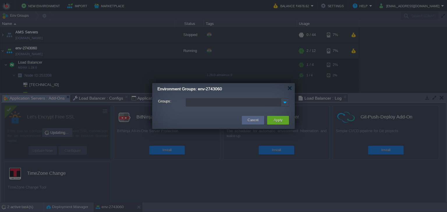
click at [283, 102] on img at bounding box center [285, 103] width 8 height 8
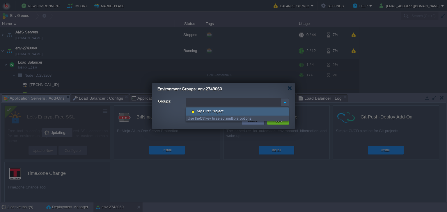
click at [233, 112] on div "My First Project" at bounding box center [237, 112] width 103 height 8
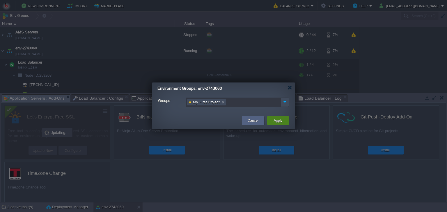
click at [277, 121] on button "Apply" at bounding box center [277, 121] width 9 height 6
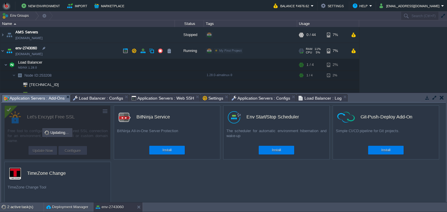
click at [250, 50] on div "Edit" at bounding box center [249, 50] width 11 height 5
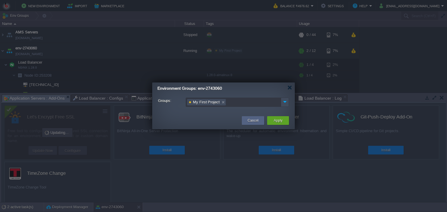
click at [250, 103] on ul "My First Project" at bounding box center [233, 102] width 95 height 8
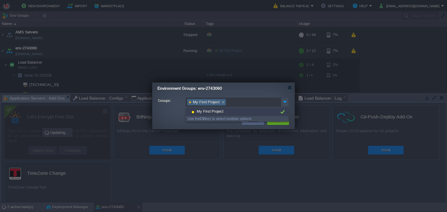
click at [221, 102] on link at bounding box center [222, 102] width 5 height 6
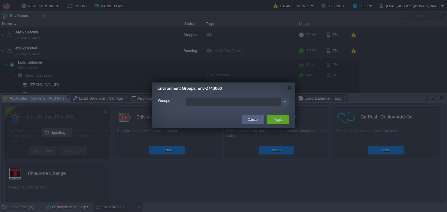
click at [266, 97] on div "Groups:" at bounding box center [223, 103] width 142 height 17
click at [283, 121] on div "Apply" at bounding box center [277, 119] width 13 height 9
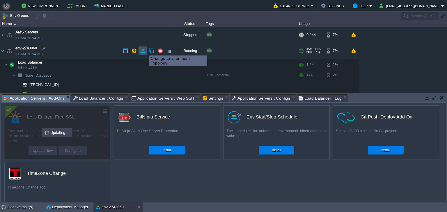
click at [145, 50] on button "button" at bounding box center [142, 50] width 5 height 5
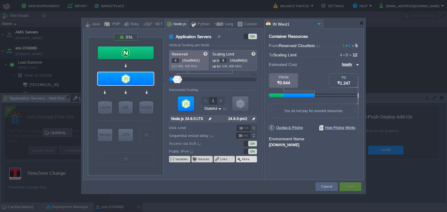
click at [243, 159] on button "More" at bounding box center [246, 159] width 8 height 5
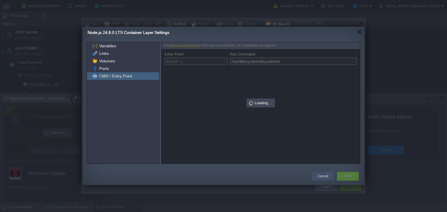
click at [319, 177] on button "Cancel" at bounding box center [322, 177] width 11 height 6
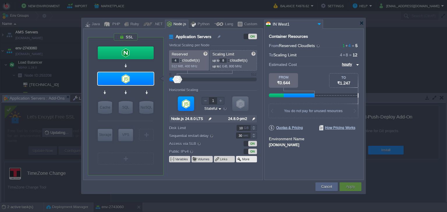
click at [253, 160] on td "More" at bounding box center [246, 159] width 21 height 6
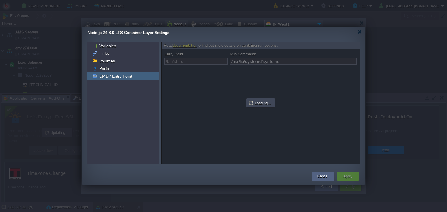
click at [108, 72] on div "CMD / Entry Point" at bounding box center [123, 76] width 72 height 8
click at [103, 71] on span "Ports" at bounding box center [104, 68] width 12 height 5
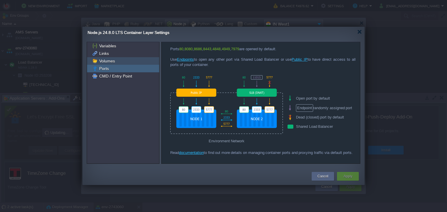
click at [103, 62] on span "Volumes" at bounding box center [107, 60] width 18 height 5
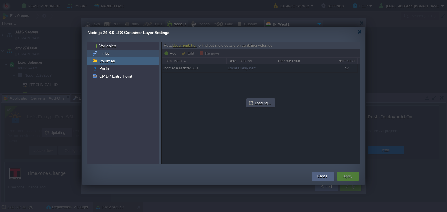
click at [106, 50] on div "Links" at bounding box center [123, 54] width 72 height 8
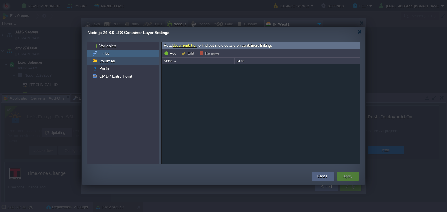
click at [108, 61] on span "Volumes" at bounding box center [107, 60] width 18 height 5
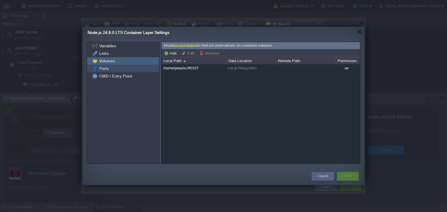
click at [110, 68] on div "Ports" at bounding box center [123, 69] width 72 height 8
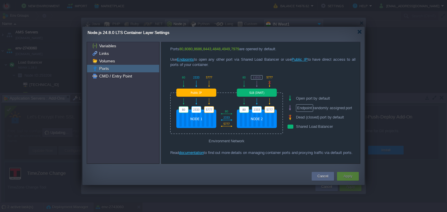
click at [354, 175] on div "Apply" at bounding box center [347, 176] width 13 height 9
click at [361, 34] on div "Node.js 24.8.0 LTS Container Layer Settings" at bounding box center [226, 33] width 277 height 12
click at [360, 30] on div at bounding box center [359, 32] width 4 height 4
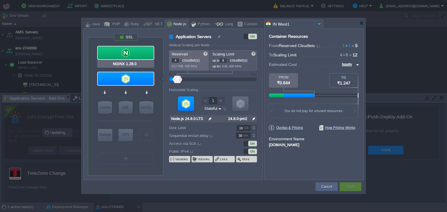
click at [131, 47] on div at bounding box center [126, 53] width 56 height 13
type input "Load Balancer"
type input "1"
type input "4"
type input "NGINX 1.28.0"
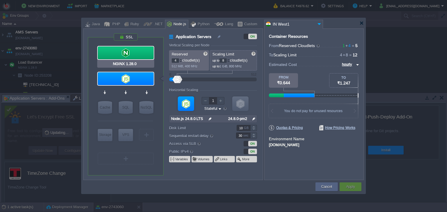
type input "null"
type input "1.28.0-almalin..."
type input "30"
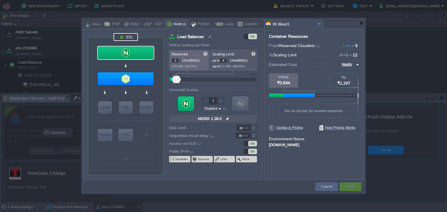
click at [121, 37] on div at bounding box center [125, 37] width 24 height 8
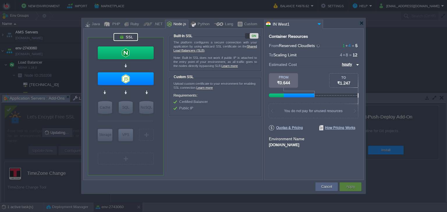
click at [200, 51] on link "Shared Load Balancers (SLB)" at bounding box center [214, 49] width 83 height 8
click at [199, 83] on div "Upload custom certificate to your environment for enabling SSL connection. Lear…" at bounding box center [214, 86] width 83 height 8
click at [183, 100] on span "Certified Balancer" at bounding box center [193, 102] width 28 height 4
click at [219, 105] on ul "Certified Balancer Public IP" at bounding box center [214, 105] width 83 height 10
click at [284, 136] on form "Environment Name env-2743060.in1.bitss.cloud" at bounding box center [314, 142] width 90 height 12
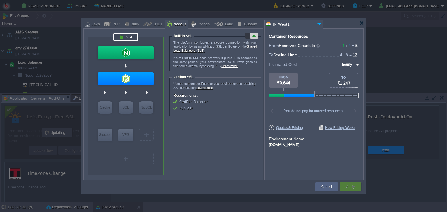
click at [351, 65] on input "hourly" at bounding box center [347, 64] width 14 height 6
click at [124, 39] on div at bounding box center [125, 37] width 24 height 8
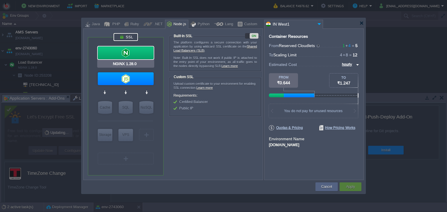
click at [125, 53] on div at bounding box center [126, 53] width 56 height 13
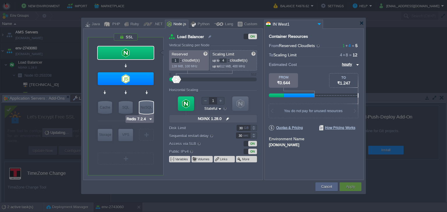
type input "Node.js 24.8.0 LTS"
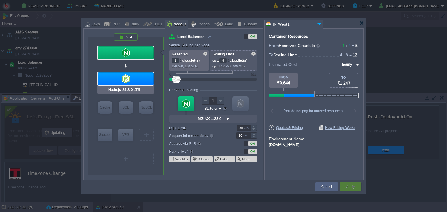
click at [122, 82] on div at bounding box center [126, 78] width 56 height 13
type input "Application Servers"
type input "4"
type input "8"
type input "Node.js 24.8.0 LTS"
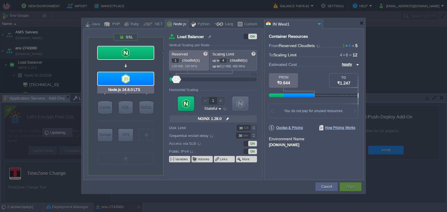
type input "null"
type input "24.8.0-pm2"
type input "10"
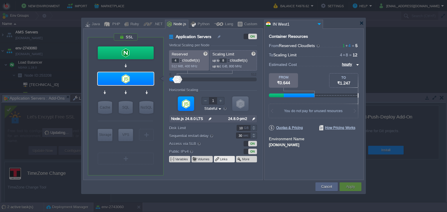
click at [217, 157] on span at bounding box center [217, 159] width 5 height 5
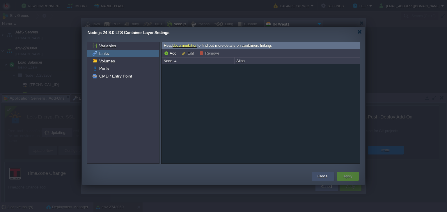
click at [318, 179] on button "Cancel" at bounding box center [322, 177] width 11 height 6
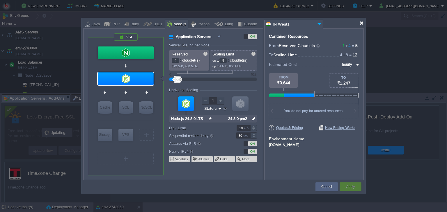
click at [363, 24] on div at bounding box center [361, 23] width 4 height 4
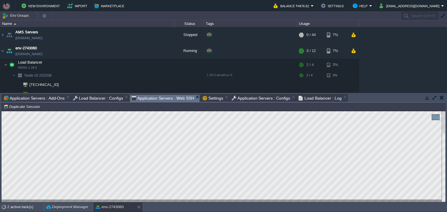
click at [163, 99] on span "Application Servers : Web SSH" at bounding box center [162, 98] width 63 height 7
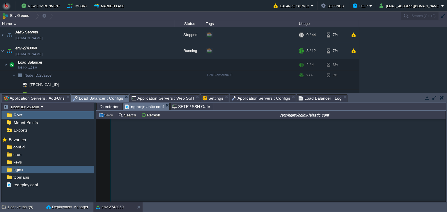
click at [90, 98] on span "Load Balancer : Configs" at bounding box center [98, 98] width 50 height 7
drag, startPoint x: 32, startPoint y: 94, endPoint x: 31, endPoint y: 100, distance: 6.5
click at [31, 100] on div "Tasks Activity Log Archive Git / SVN Application Servers : Add-Ons Load Balance…" at bounding box center [223, 147] width 447 height 109
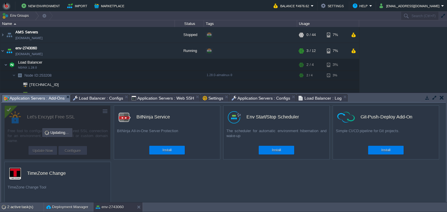
click at [31, 100] on span "Application Servers : Add-Ons" at bounding box center [34, 98] width 61 height 7
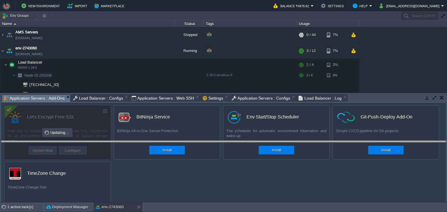
drag, startPoint x: 351, startPoint y: 97, endPoint x: 355, endPoint y: 145, distance: 48.4
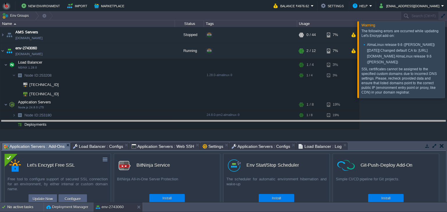
drag, startPoint x: 351, startPoint y: 147, endPoint x: 335, endPoint y: 128, distance: 24.5
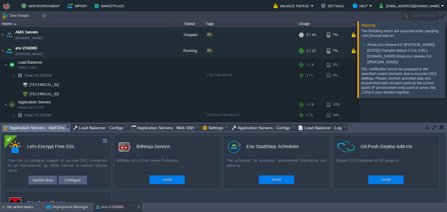
click at [379, 89] on p "SSL certificates cannot be assigned to the specified custom domains due to inco…" at bounding box center [400, 81] width 79 height 28
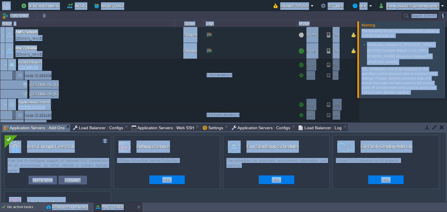
click at [379, 89] on p "SSL certificates cannot be assigned to the specified custom domains due to inco…" at bounding box center [400, 81] width 79 height 28
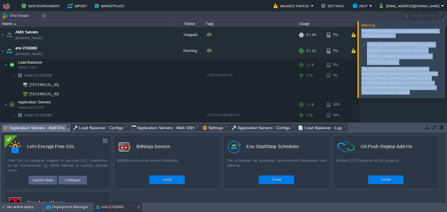
drag, startPoint x: 395, startPoint y: 101, endPoint x: 358, endPoint y: 32, distance: 78.2
click at [358, 32] on div "Warning The following errors are occurred while updating Let's Encrypt add-on: …" at bounding box center [401, 59] width 88 height 77
copy div "The following errors are occurred while updating Let's Encrypt add-on: AlmaLinu…"
click at [132, 49] on button "button" at bounding box center [133, 50] width 5 height 5
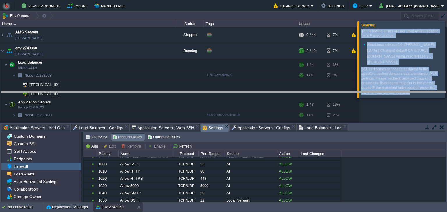
drag, startPoint x: 355, startPoint y: 125, endPoint x: 330, endPoint y: 73, distance: 57.5
click at [330, 73] on body "New Environment Import Marketplace Bonus ₹0.00 Upgrade Account Balance ₹4976.62…" at bounding box center [223, 106] width 447 height 212
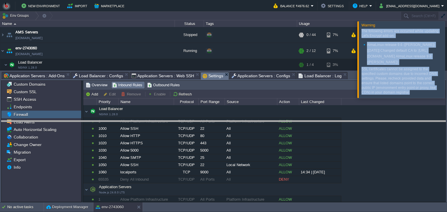
drag, startPoint x: 343, startPoint y: 75, endPoint x: 332, endPoint y: 144, distance: 69.8
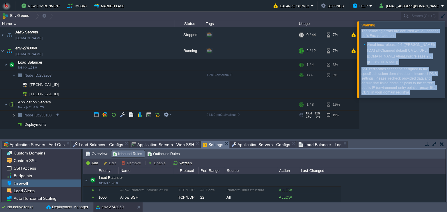
click at [15, 116] on img at bounding box center [13, 115] width 3 height 9
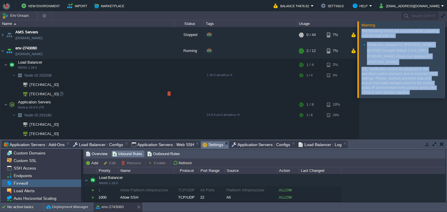
scroll to position [8, 0]
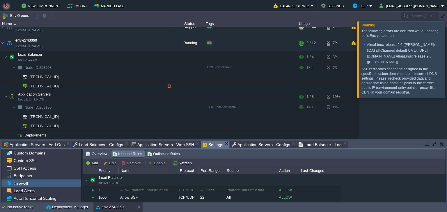
click at [62, 86] on div at bounding box center [61, 85] width 5 height 5
type input "103.217.221.212"
click at [62, 86] on div at bounding box center [61, 85] width 5 height 5
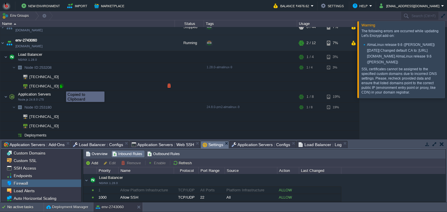
click at [62, 86] on div at bounding box center [61, 85] width 5 height 5
click at [63, 87] on div at bounding box center [61, 85] width 5 height 5
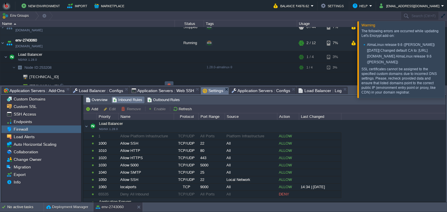
click at [168, 83] on button "button" at bounding box center [168, 85] width 5 height 5
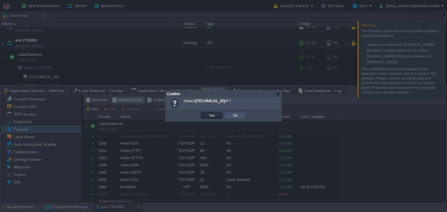
click at [234, 117] on button "No" at bounding box center [235, 115] width 8 height 5
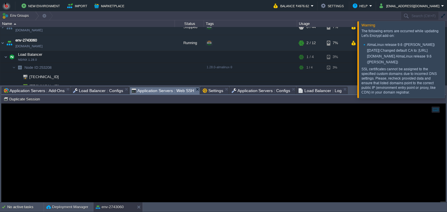
click at [165, 92] on span "Application Servers : Web SSH" at bounding box center [162, 90] width 63 height 7
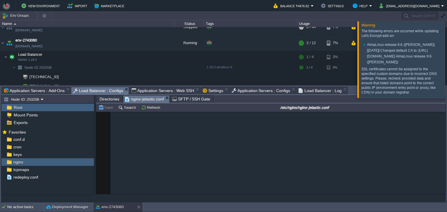
click at [105, 92] on span "Load Balancer : Configs" at bounding box center [98, 90] width 50 height 7
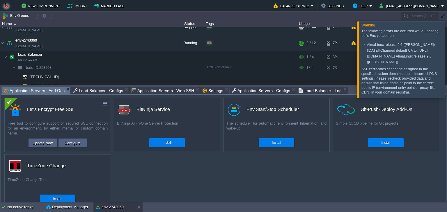
click at [39, 91] on span "Application Servers : Add-Ons" at bounding box center [34, 90] width 61 height 7
click at [42, 145] on button "Update Now" at bounding box center [43, 143] width 24 height 7
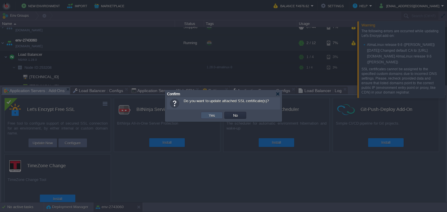
click at [209, 115] on button "Yes" at bounding box center [212, 115] width 10 height 5
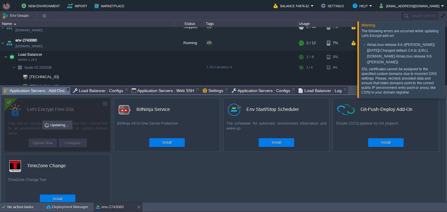
click at [446, 47] on div at bounding box center [454, 59] width 0 height 76
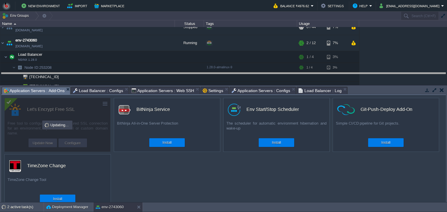
drag, startPoint x: 361, startPoint y: 89, endPoint x: 359, endPoint y: 74, distance: 15.3
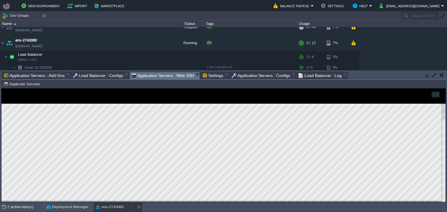
click at [149, 77] on span "Application Servers : Web SSH" at bounding box center [162, 75] width 63 height 7
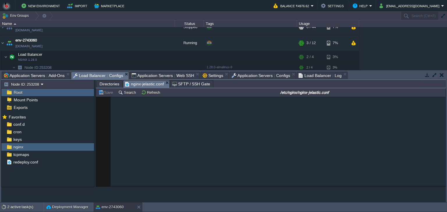
click at [92, 75] on span "Load Balancer : Configs" at bounding box center [98, 75] width 50 height 7
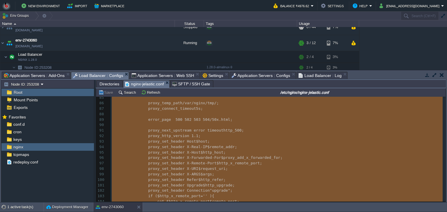
scroll to position [0, 0]
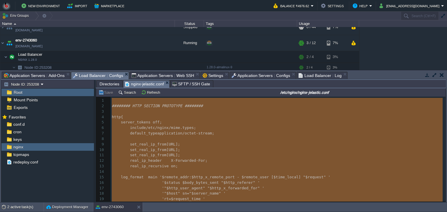
click at [165, 170] on pre "​" at bounding box center [277, 172] width 335 height 6
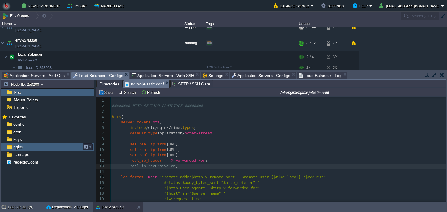
click at [41, 146] on div "nginx" at bounding box center [47, 147] width 92 height 8
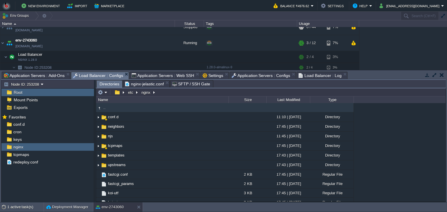
scroll to position [88, 0]
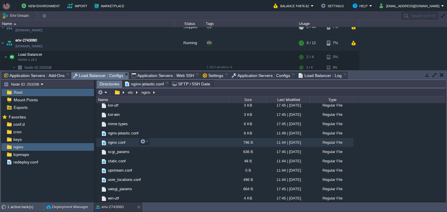
click at [123, 142] on span "nginx.conf" at bounding box center [116, 142] width 19 height 5
click at [117, 142] on span "nginx.conf" at bounding box center [116, 142] width 19 height 5
click at [144, 143] on button "button" at bounding box center [142, 141] width 5 height 5
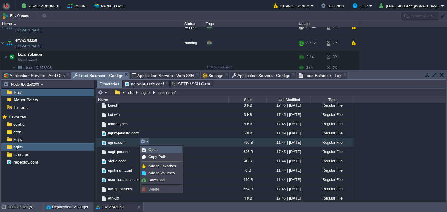
click at [147, 147] on link "Open" at bounding box center [161, 150] width 42 height 6
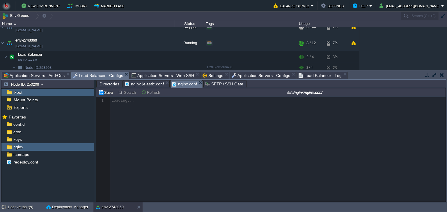
click at [147, 147] on div at bounding box center [270, 149] width 349 height 105
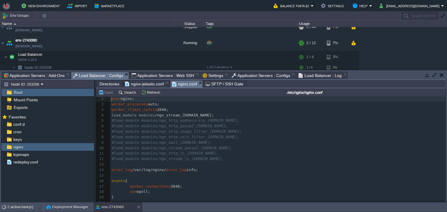
scroll to position [0, 0]
type textarea "user nginx; worker_processes auto; worker_rlimit_nofile 2048; load_module modul…"
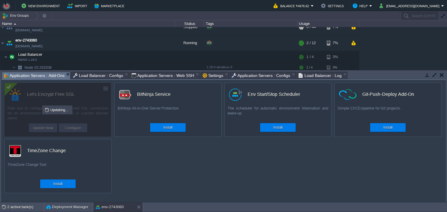
click at [48, 75] on span "Application Servers : Add-Ons" at bounding box center [34, 75] width 61 height 7
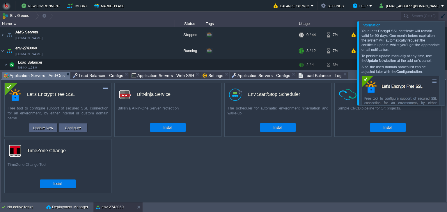
click at [446, 61] on div at bounding box center [454, 63] width 0 height 84
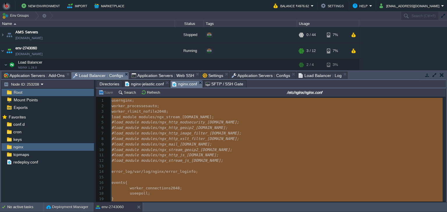
click at [92, 73] on span "Load Balancer : Configs" at bounding box center [98, 75] width 50 height 7
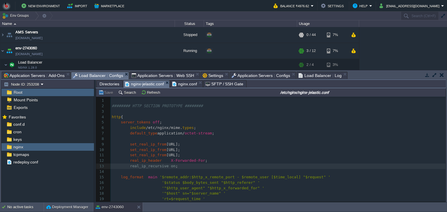
click at [148, 85] on span "nginx-jelastic.conf" at bounding box center [144, 84] width 39 height 7
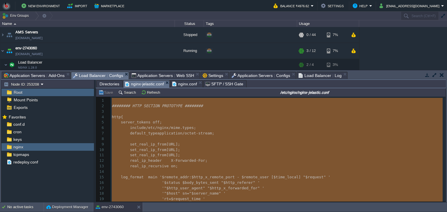
type textarea "-"
click at [157, 94] on button "Refresh" at bounding box center [151, 92] width 21 height 5
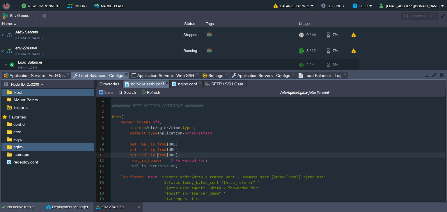
click at [158, 155] on div "169 1 ​ 2 ######## HTTP SECTION PROTOTYPE ######## 3 ​ 4 http { 5 server_tokens…" at bounding box center [277, 180] width 335 height 164
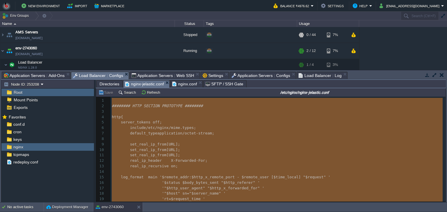
type textarea "-"
click at [141, 148] on span "set_real_ip_from" at bounding box center [148, 150] width 36 height 4
click at [163, 120] on pre "http {" at bounding box center [277, 118] width 335 height 6
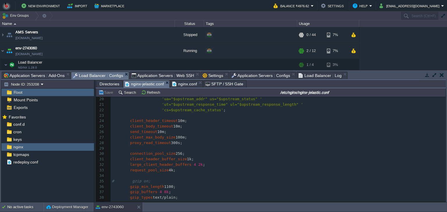
scroll to position [38, 0]
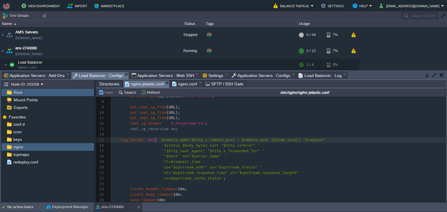
click at [156, 141] on div "x ​ 1 ​ 2 ######## HTTP SECTION PROTOTYPE ######## 3 ​ 4 http { 5 server_tokens…" at bounding box center [277, 203] width 335 height 285
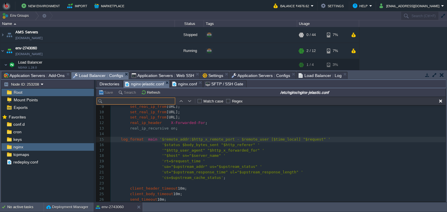
type input "pstream default_upstream"
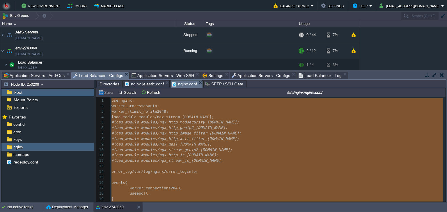
click at [183, 82] on span "nginx.conf" at bounding box center [184, 84] width 25 height 7
click at [187, 129] on span "#load_module modules/ngx_http_geoip2_module.so;" at bounding box center [169, 128] width 116 height 4
click at [217, 136] on pre "#load_module modules/ngx_http_image_filter_module.so;" at bounding box center [277, 134] width 335 height 6
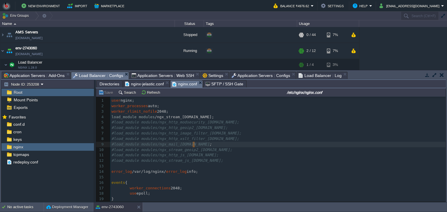
type textarea "#load_module modules/ngx_mail_module.so;"
click at [311, 137] on pre "#load_module modules/ngx_http_xslt_filter_module.so;" at bounding box center [277, 139] width 335 height 6
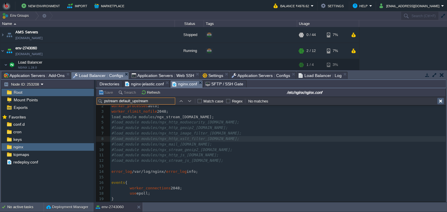
type input "pstream default_upstream"
click at [441, 102] on button "button" at bounding box center [440, 101] width 5 height 5
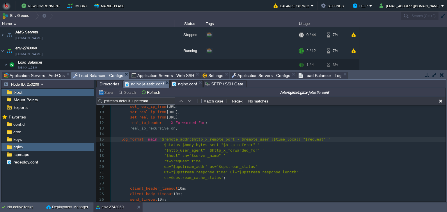
click at [131, 85] on span "nginx-jelastic.conf" at bounding box center [144, 84] width 39 height 7
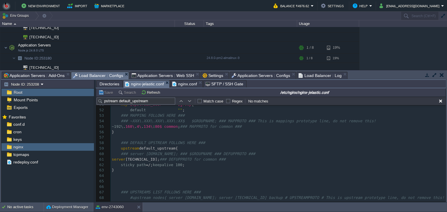
scroll to position [77, 0]
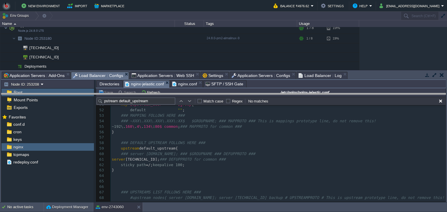
drag, startPoint x: 361, startPoint y: 74, endPoint x: 360, endPoint y: 96, distance: 21.5
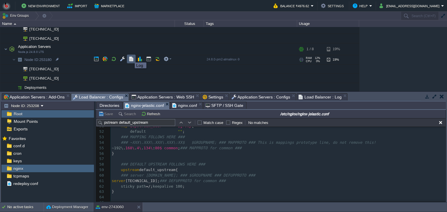
scroll to position [55, 0]
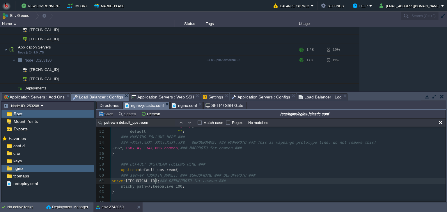
click at [155, 181] on span "192.168.4.134;" at bounding box center [142, 181] width 34 height 4
type textarea ":9000"
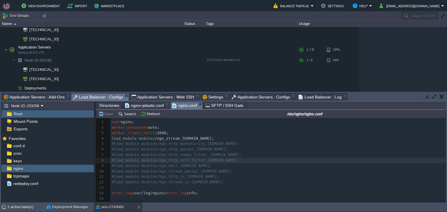
click at [180, 105] on span "nginx.conf" at bounding box center [184, 105] width 25 height 7
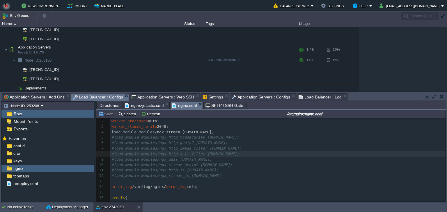
scroll to position [0, 0]
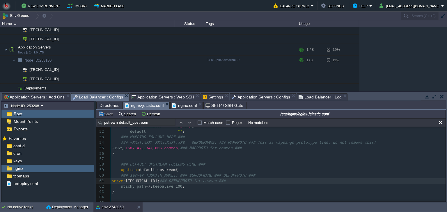
click at [138, 102] on span "nginx-jelastic.conf" at bounding box center [144, 105] width 39 height 7
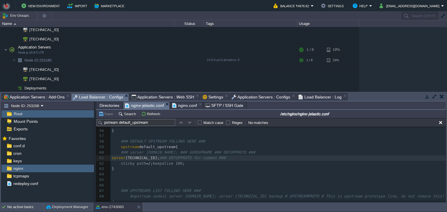
scroll to position [302, 0]
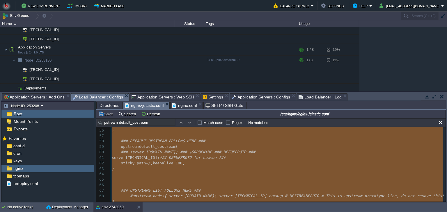
type textarea "-"
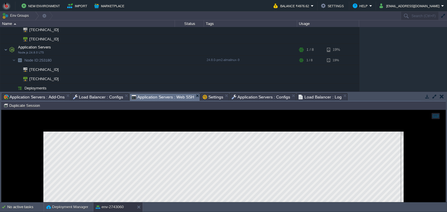
click at [163, 96] on span "Application Servers : Web SSH" at bounding box center [162, 97] width 63 height 7
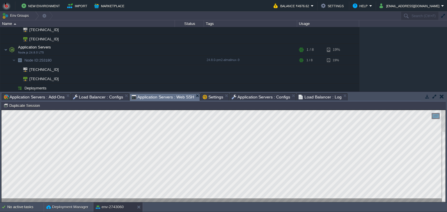
click at [6, 110] on html "Copy: Ctrl + Shift + C Paste: Ctrl + V Settings: Ctrl + Shift + Alt 0" at bounding box center [223, 110] width 444 height 0
click at [58, 81] on div at bounding box center [59, 78] width 5 height 5
type input "103.205.141.41"
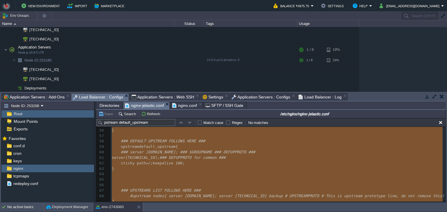
click at [88, 98] on span "Load Balancer : Configs" at bounding box center [98, 97] width 50 height 7
click at [170, 145] on span "default_upstream{" at bounding box center [158, 147] width 39 height 4
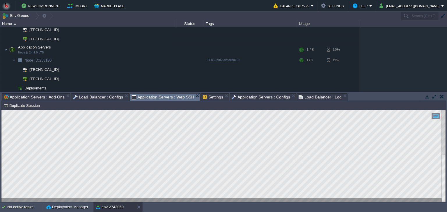
click at [153, 97] on span "Application Servers : Web SSH" at bounding box center [162, 97] width 63 height 7
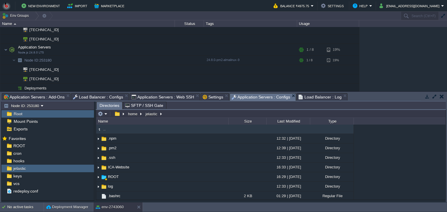
click at [244, 97] on span "Application Servers : Configs" at bounding box center [260, 97] width 59 height 7
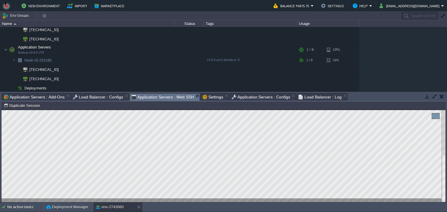
click at [142, 100] on span "Application Servers : Web SSH" at bounding box center [162, 97] width 63 height 7
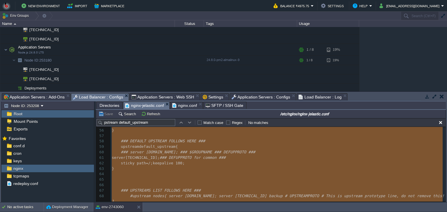
click at [97, 95] on span "Load Balancer : Configs" at bounding box center [98, 97] width 50 height 7
click at [156, 162] on span "keepalive 100" at bounding box center [168, 163] width 30 height 4
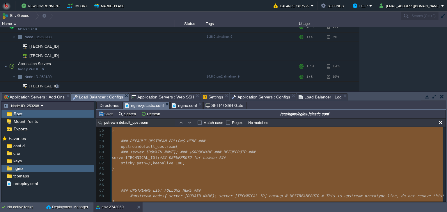
scroll to position [38, 0]
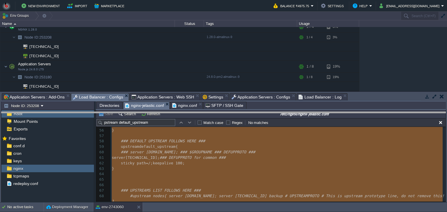
drag, startPoint x: 355, startPoint y: 99, endPoint x: 354, endPoint y: 118, distance: 18.6
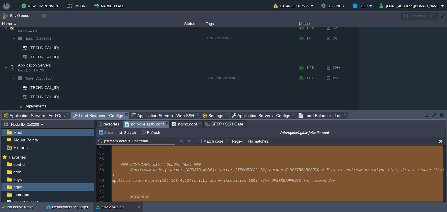
scroll to position [314, 0]
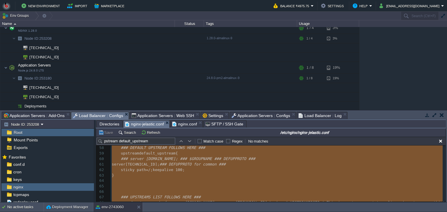
click at [221, 170] on pre "sticky path =/; keepalive 100 ;" at bounding box center [277, 170] width 335 height 6
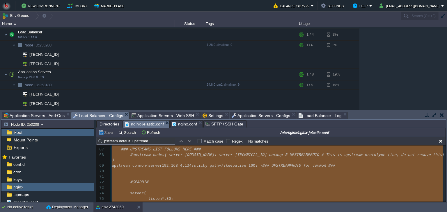
scroll to position [362, 0]
click at [171, 174] on pre "​" at bounding box center [277, 177] width 335 height 6
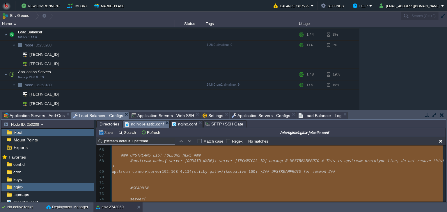
scroll to position [355, 0]
click at [191, 171] on span "134" at bounding box center [188, 173] width 7 height 4
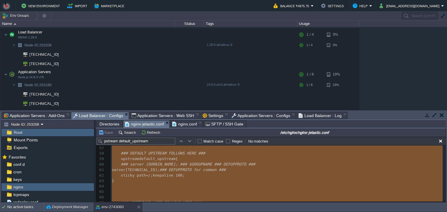
scroll to position [308, 0]
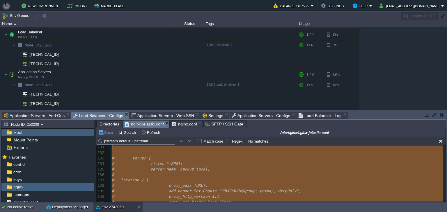
click at [174, 166] on span "# listen *:8001;" at bounding box center [147, 164] width 71 height 4
click at [211, 170] on pre "# server_name backup.local;" at bounding box center [277, 170] width 335 height 6
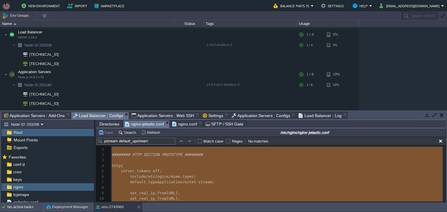
type textarea "​-"
drag, startPoint x: 156, startPoint y: 197, endPoint x: 133, endPoint y: 194, distance: 22.9
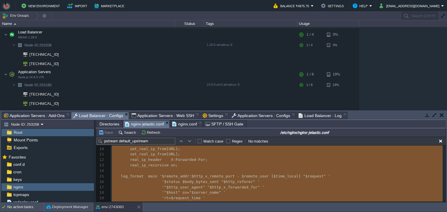
click at [155, 171] on pre "​" at bounding box center [277, 171] width 335 height 6
type textarea "​-"
drag, startPoint x: 164, startPoint y: 182, endPoint x: 147, endPoint y: 173, distance: 19.6
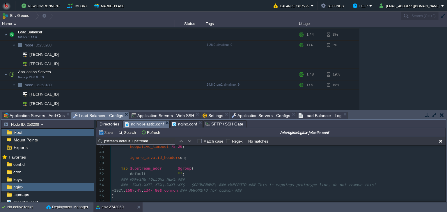
scroll to position [258, 0]
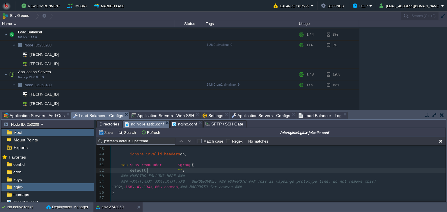
type textarea "​"
drag, startPoint x: 147, startPoint y: 173, endPoint x: 123, endPoint y: 181, distance: 24.6
click at [123, 181] on span "### ~XXX\.XXX\.XXX\.XXX\:XX$ $GROUPNAME; ### MAPPROTO ### This is mappings prot…" at bounding box center [248, 181] width 255 height 4
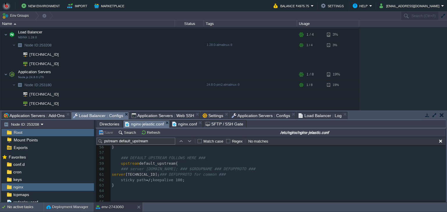
scroll to position [304, 0]
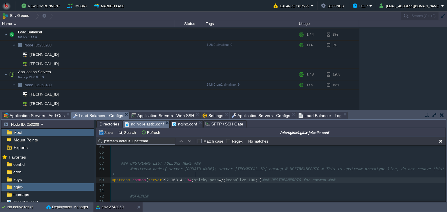
click at [191, 178] on span "134" at bounding box center [188, 180] width 7 height 4
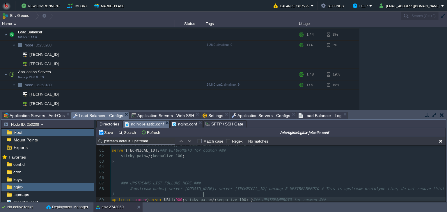
type textarea ":9000"
click at [195, 182] on div "xxxxxxxxxx ​ 46 ​ 47 keepalive_timeout 75 20 ; 48 ​ 49 ignore_invalid_headers o…" at bounding box center [277, 189] width 335 height 247
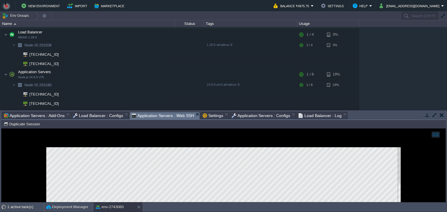
click at [155, 117] on span "Application Servers : Web SSH" at bounding box center [162, 115] width 63 height 7
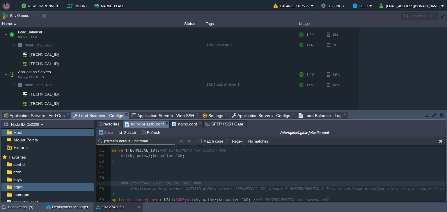
click at [89, 114] on span "Load Balancer : Configs" at bounding box center [98, 115] width 50 height 7
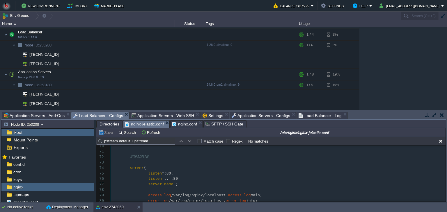
scroll to position [461, 0]
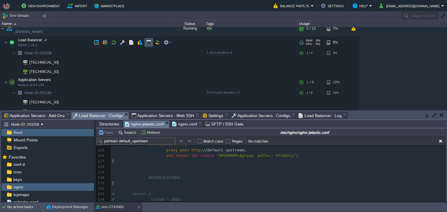
click at [150, 42] on button "button" at bounding box center [148, 42] width 5 height 5
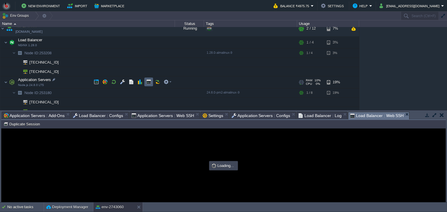
click at [151, 81] on td at bounding box center [148, 82] width 9 height 9
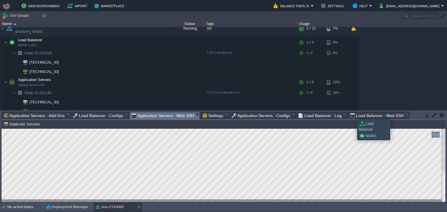
type input "#000000"
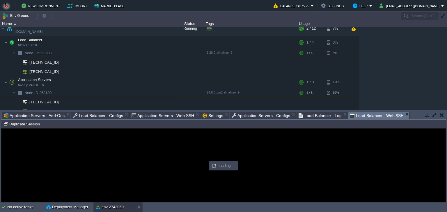
click at [352, 114] on span "Load Balancer : Web SSH" at bounding box center [377, 115] width 54 height 7
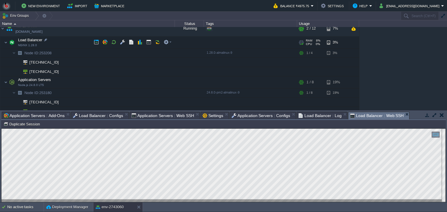
scroll to position [0, 0]
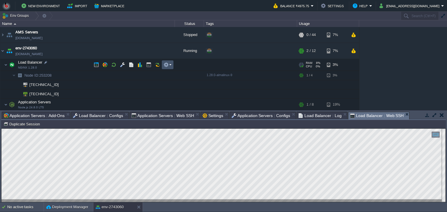
click at [164, 62] on button "button" at bounding box center [165, 64] width 5 height 5
click at [113, 63] on button "button" at bounding box center [113, 64] width 5 height 5
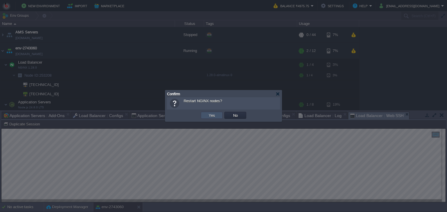
click at [215, 117] on button "Yes" at bounding box center [212, 115] width 10 height 5
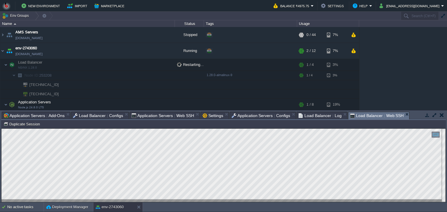
scroll to position [18, 0]
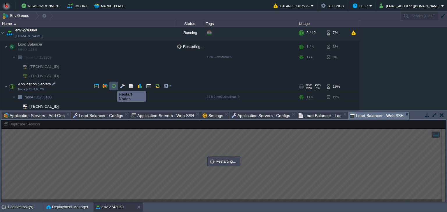
click at [113, 86] on button "button" at bounding box center [113, 85] width 5 height 5
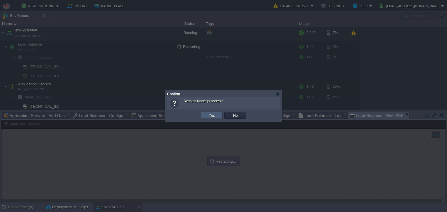
click at [206, 112] on td "Yes" at bounding box center [212, 115] width 22 height 7
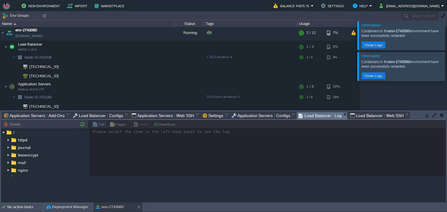
click at [316, 115] on span "Load Balancer : Log" at bounding box center [319, 115] width 43 height 7
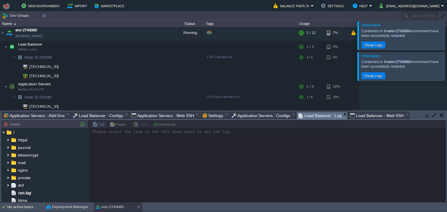
click at [357, 115] on span "Load Balancer : Web SSH" at bounding box center [377, 115] width 54 height 7
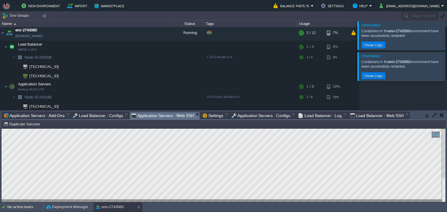
click at [145, 116] on span "Application Servers : Web SSH" at bounding box center [162, 115] width 63 height 7
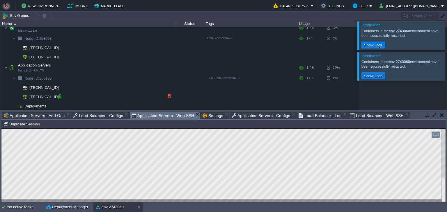
click at [60, 98] on div at bounding box center [59, 96] width 5 height 5
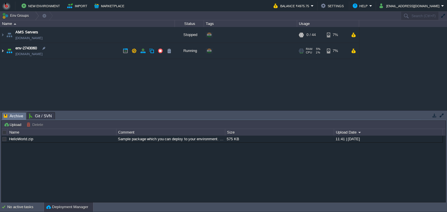
click at [4, 50] on img at bounding box center [2, 51] width 5 height 16
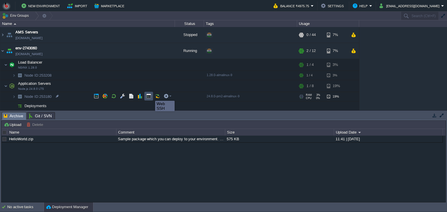
click at [151, 96] on button "button" at bounding box center [148, 96] width 5 height 5
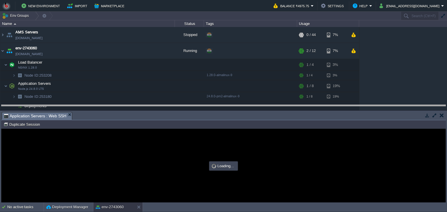
drag, startPoint x: 172, startPoint y: 115, endPoint x: 172, endPoint y: 108, distance: 7.9
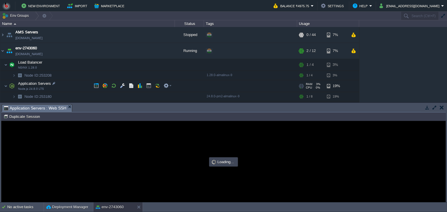
scroll to position [8, 0]
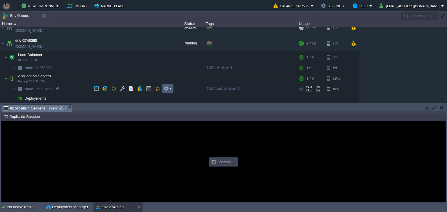
type input "#000000"
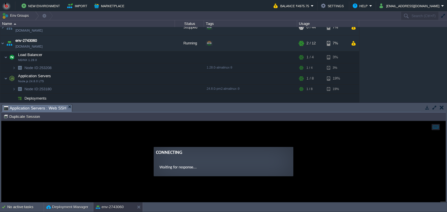
click at [165, 143] on guac-modal "Connecting Waiting for response..." at bounding box center [223, 161] width 444 height 81
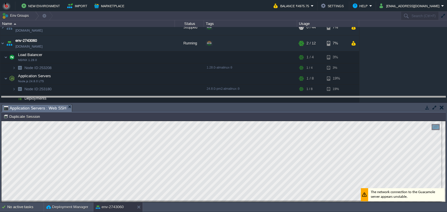
drag, startPoint x: 161, startPoint y: 111, endPoint x: 159, endPoint y: 103, distance: 8.7
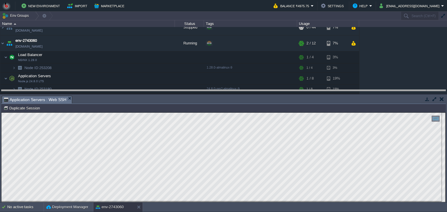
drag, startPoint x: 172, startPoint y: 101, endPoint x: 173, endPoint y: 94, distance: 6.7
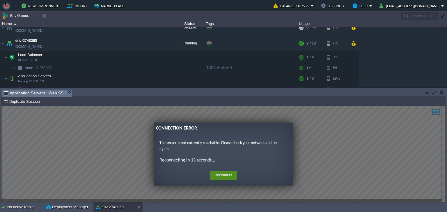
click at [224, 176] on button "Reconnect" at bounding box center [223, 175] width 27 height 9
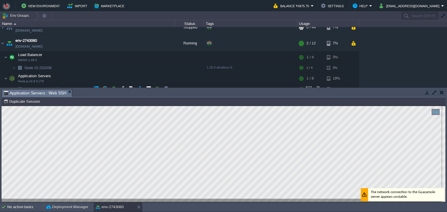
scroll to position [23, 0]
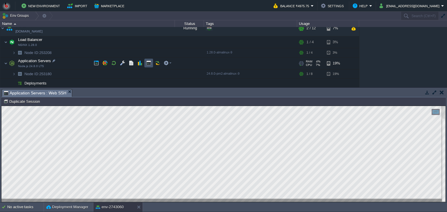
click at [150, 65] on button "button" at bounding box center [148, 62] width 5 height 5
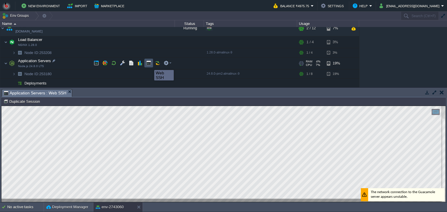
click at [150, 65] on button "button" at bounding box center [148, 62] width 5 height 5
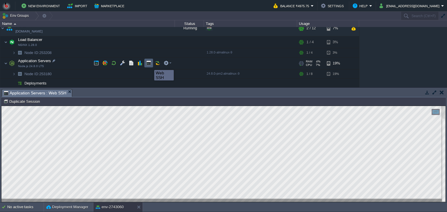
click at [150, 65] on button "button" at bounding box center [148, 62] width 5 height 5
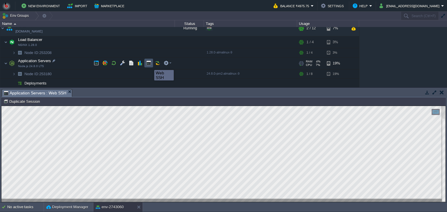
click at [150, 65] on button "button" at bounding box center [148, 62] width 5 height 5
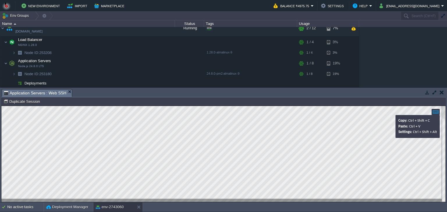
click at [435, 113] on div at bounding box center [435, 112] width 8 height 6
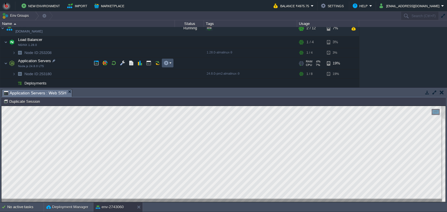
click at [166, 63] on button "button" at bounding box center [165, 62] width 5 height 5
click at [167, 63] on button "button" at bounding box center [165, 62] width 5 height 5
click at [23, 101] on button "Duplicate Session" at bounding box center [22, 101] width 38 height 5
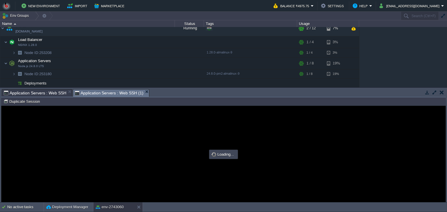
scroll to position [0, 0]
type input "#000000"
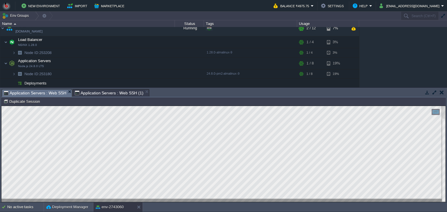
click at [22, 92] on span "Application Servers : Web SSH" at bounding box center [35, 93] width 63 height 7
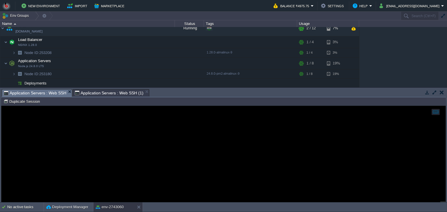
click at [92, 90] on span "Application Servers : Web SSH (1)" at bounding box center [109, 93] width 69 height 7
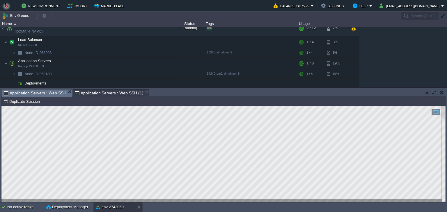
click at [23, 90] on span "Application Servers : Web SSH" at bounding box center [35, 93] width 63 height 7
click at [96, 92] on span "Application Servers : Web SSH (1)" at bounding box center [109, 93] width 69 height 7
click at [37, 92] on span "Application Servers : Web SSH" at bounding box center [35, 93] width 63 height 7
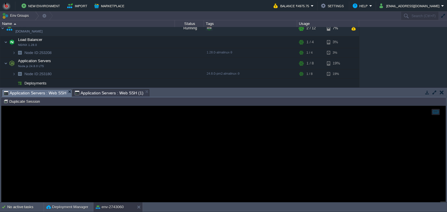
click at [86, 92] on span "Application Servers : Web SSH (1)" at bounding box center [109, 93] width 69 height 7
click at [31, 96] on span "Application Servers : Web SSH" at bounding box center [35, 93] width 63 height 7
click at [86, 92] on span "Application Servers : Web SSH (1)" at bounding box center [109, 93] width 69 height 7
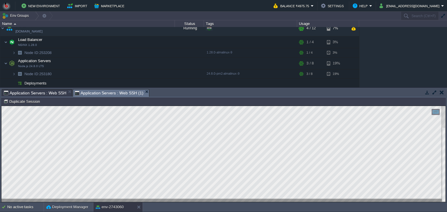
click at [186, 91] on div "Tasks Activity Log Archive Git / SVN Application Servers : Web SSH Application …" at bounding box center [223, 145] width 447 height 115
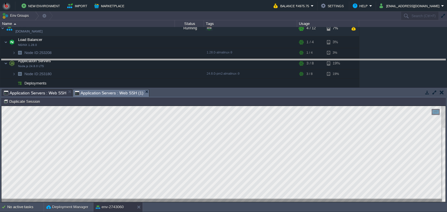
drag, startPoint x: 186, startPoint y: 91, endPoint x: 178, endPoint y: 59, distance: 32.7
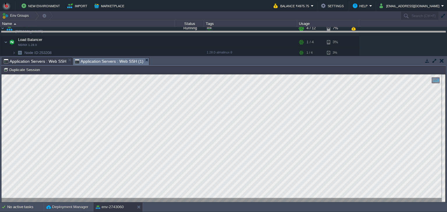
drag, startPoint x: 177, startPoint y: 60, endPoint x: 175, endPoint y: 51, distance: 9.0
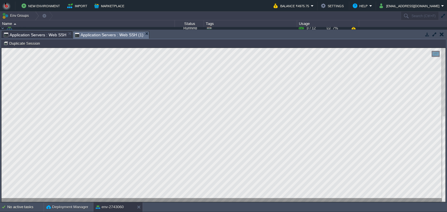
click at [41, 39] on div "Tasks Activity Log Archive Git / SVN Application Servers : Web SSH Application …" at bounding box center [223, 35] width 444 height 8
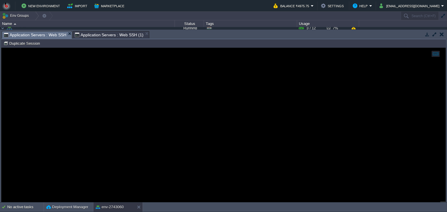
click at [40, 38] on span "Application Servers : Web SSH" at bounding box center [35, 34] width 63 height 7
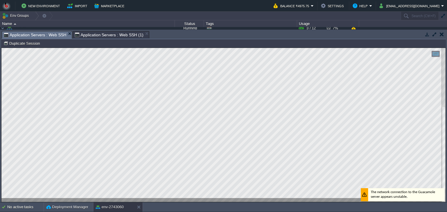
click at [441, 35] on button "button" at bounding box center [441, 34] width 4 height 5
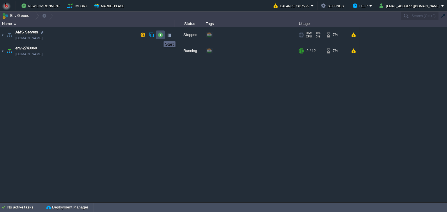
click at [159, 36] on button "button" at bounding box center [160, 34] width 5 height 5
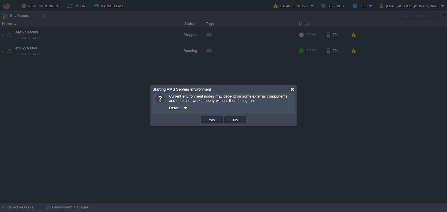
click at [294, 89] on div at bounding box center [292, 89] width 4 height 4
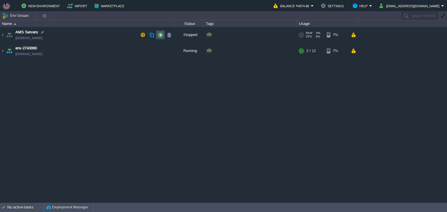
click at [159, 33] on button "button" at bounding box center [160, 34] width 5 height 5
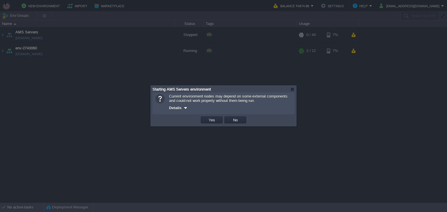
click at [212, 124] on td "Yes" at bounding box center [212, 120] width 24 height 9
click at [208, 120] on button "Yes" at bounding box center [212, 119] width 10 height 5
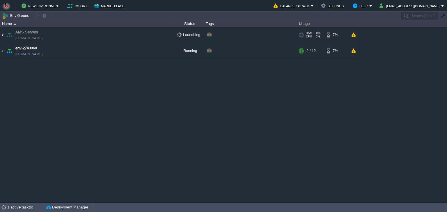
click at [2, 35] on img at bounding box center [2, 35] width 5 height 16
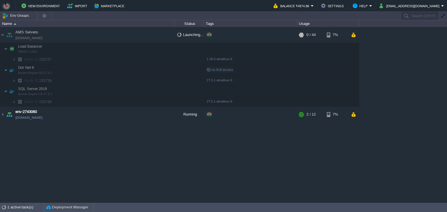
click at [133, 86] on td "SQL Server 2019 Docker Engine CE 27.5.1" at bounding box center [87, 91] width 174 height 12
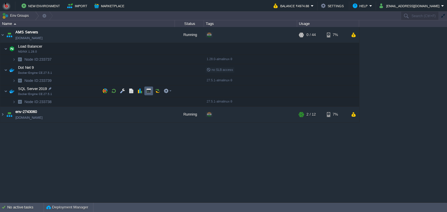
click at [148, 93] on td at bounding box center [148, 91] width 9 height 9
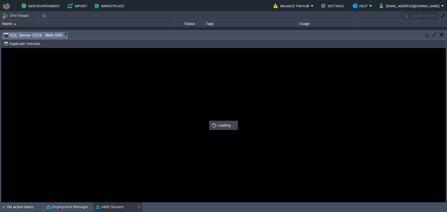
type input "#000000"
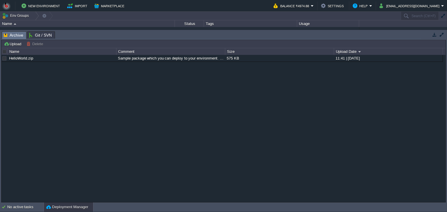
click at [440, 34] on button "button" at bounding box center [441, 34] width 5 height 5
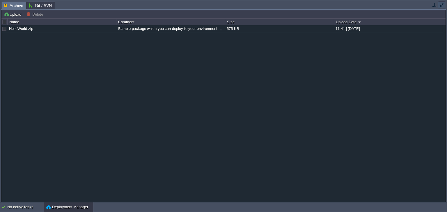
click at [440, 6] on button "button" at bounding box center [441, 4] width 5 height 5
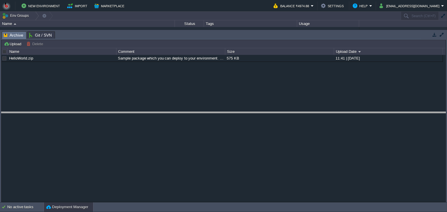
drag, startPoint x: 295, startPoint y: 35, endPoint x: 286, endPoint y: 156, distance: 121.0
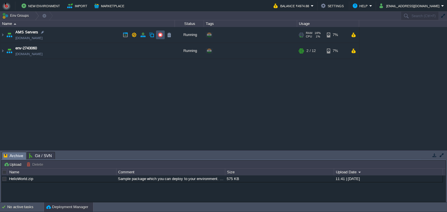
click at [162, 33] on button "button" at bounding box center [160, 34] width 5 height 5
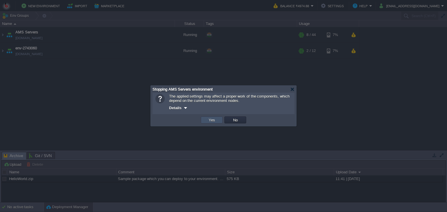
click at [211, 121] on button "Yes" at bounding box center [212, 119] width 10 height 5
